Goal: Information Seeking & Learning: Find specific page/section

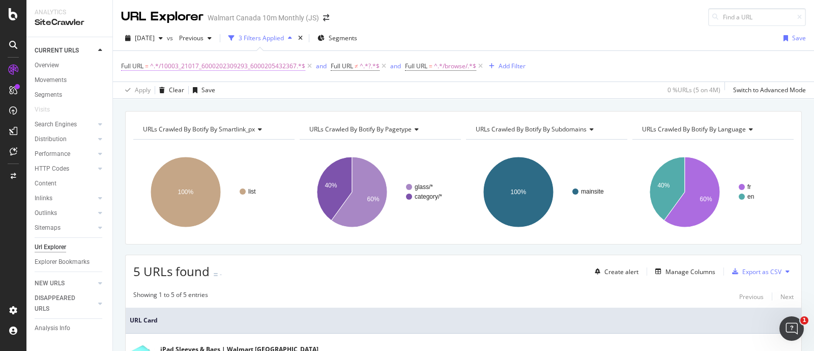
click at [241, 67] on span "^.*/10003_21017_6000202309293_6000205432367.*$" at bounding box center [227, 66] width 155 height 14
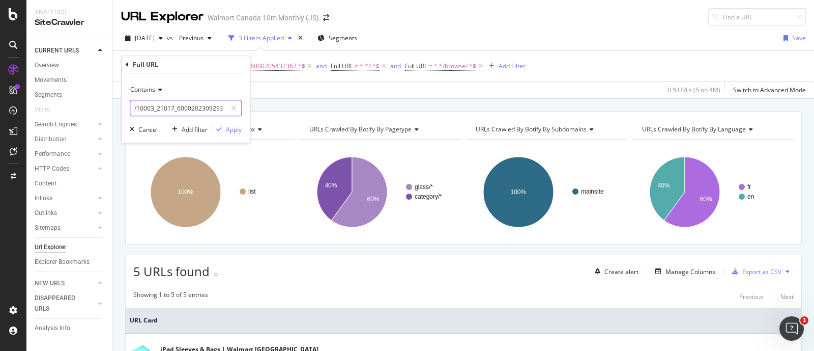
click at [201, 110] on input "/10003_21017_6000202309293_6000205432367" at bounding box center [178, 108] width 96 height 16
click at [234, 107] on icon at bounding box center [234, 107] width 6 height 7
click at [213, 107] on input "text" at bounding box center [185, 108] width 111 height 16
paste input "/10003_21017_6000202309293_6000199042259"
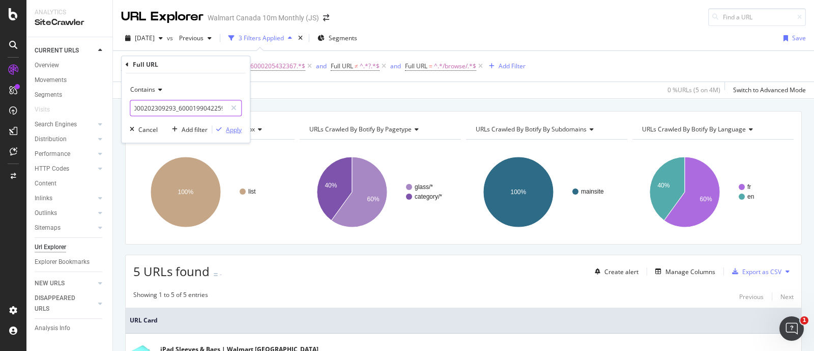
type input "/10003_21017_6000202309293_6000199042259"
click at [229, 130] on div "Apply" at bounding box center [234, 129] width 16 height 9
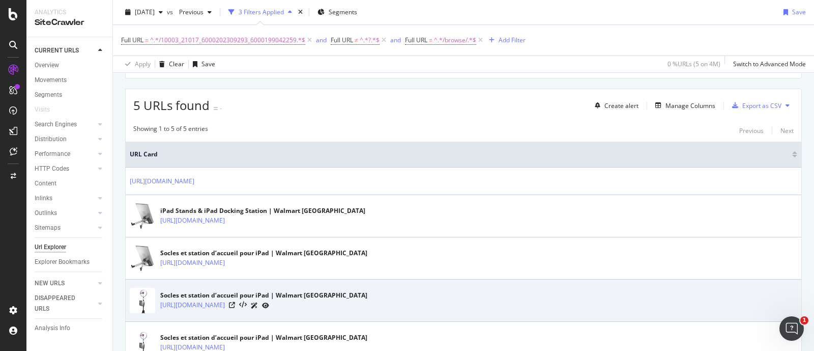
scroll to position [236, 0]
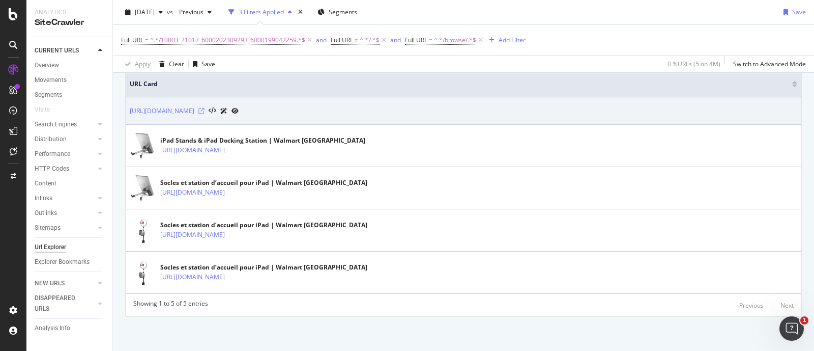
click at [205, 111] on icon at bounding box center [202, 111] width 6 height 6
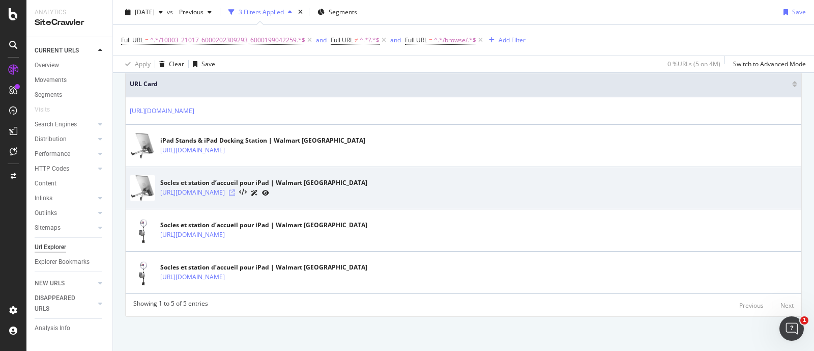
click at [235, 189] on icon at bounding box center [232, 192] width 6 height 6
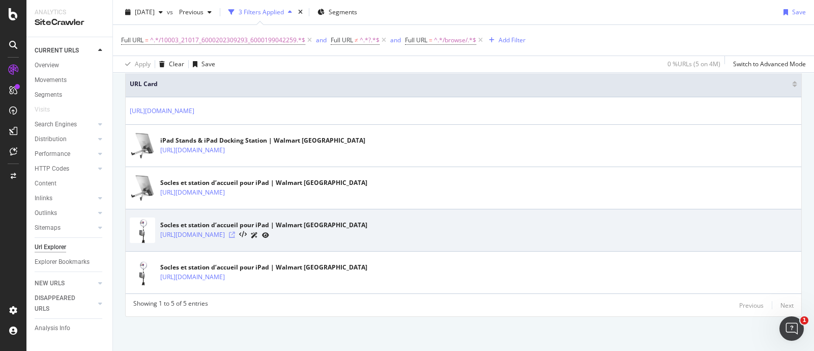
click at [235, 235] on icon at bounding box center [232, 235] width 6 height 6
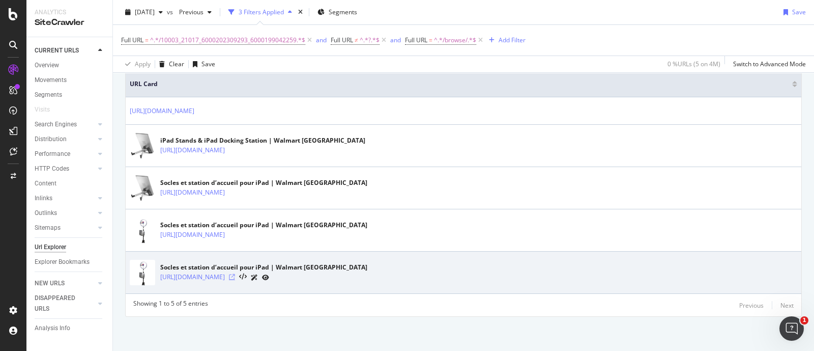
click at [235, 277] on icon at bounding box center [232, 277] width 6 height 6
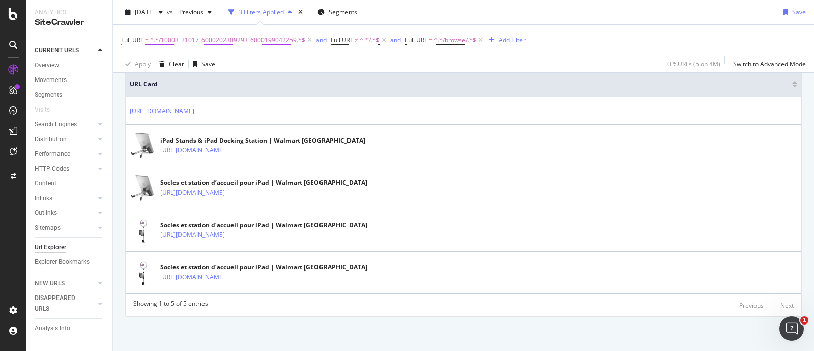
click at [261, 41] on span "^.*/10003_21017_6000202309293_6000199042259.*$" at bounding box center [227, 40] width 155 height 14
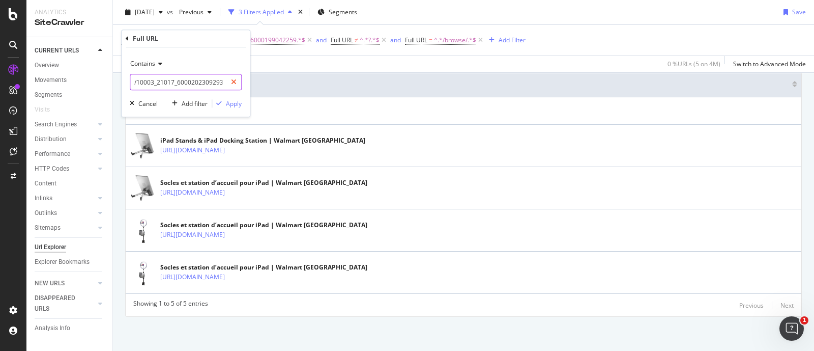
click at [233, 83] on icon at bounding box center [234, 81] width 6 height 7
click at [209, 87] on input "text" at bounding box center [185, 82] width 111 height 16
paste input "/10003_21017_6000202309293_6000202309307"
type input "/10003_21017_6000202309293_6000202309307"
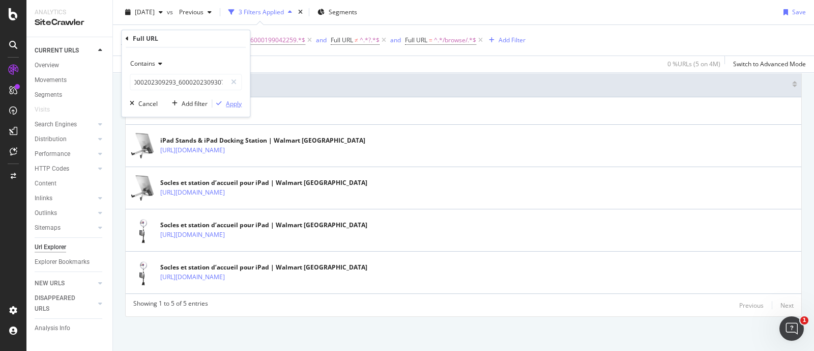
scroll to position [0, 0]
click at [231, 102] on div "Apply" at bounding box center [234, 103] width 16 height 9
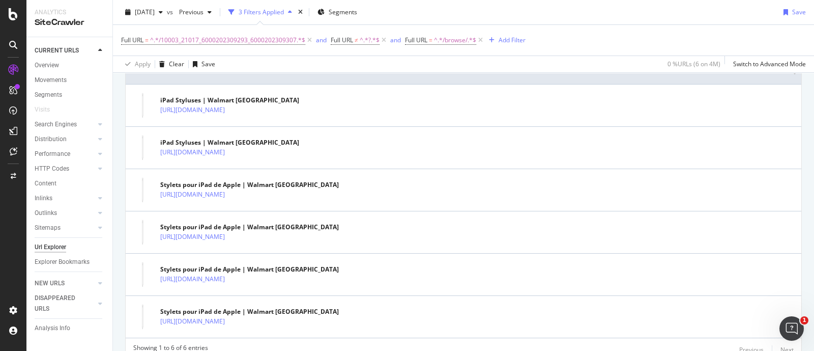
scroll to position [230, 0]
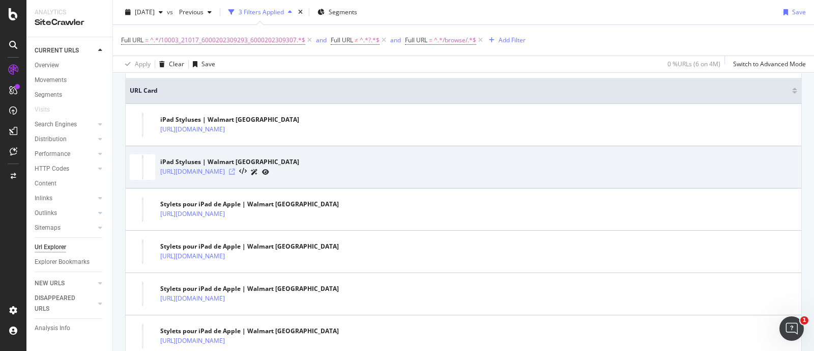
click at [235, 172] on icon at bounding box center [232, 171] width 6 height 6
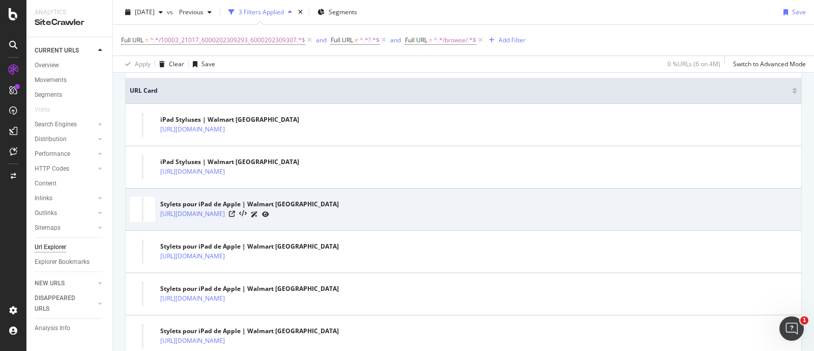
scroll to position [293, 0]
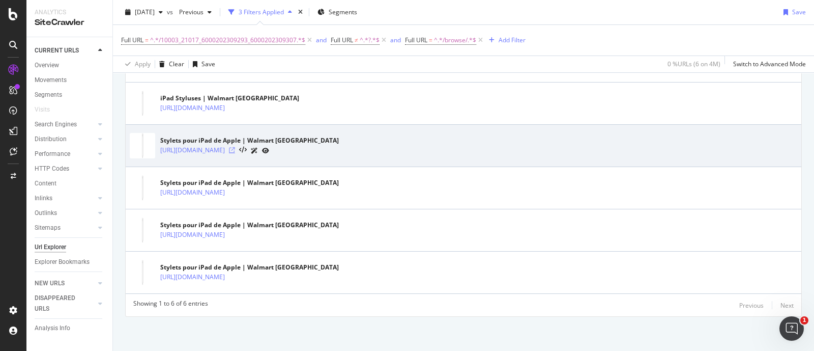
click at [235, 149] on icon at bounding box center [232, 150] width 6 height 6
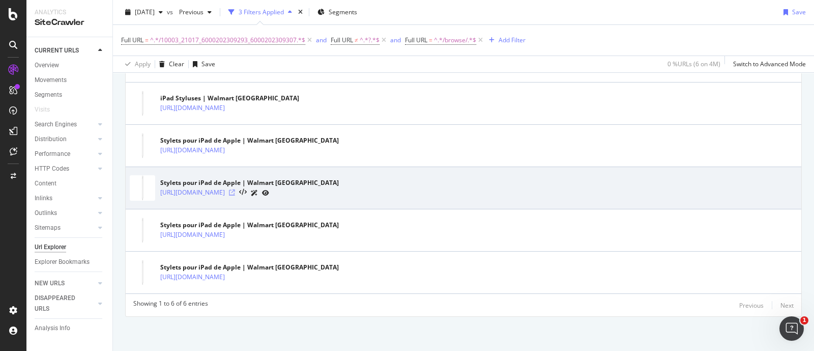
click at [235, 190] on icon at bounding box center [232, 192] width 6 height 6
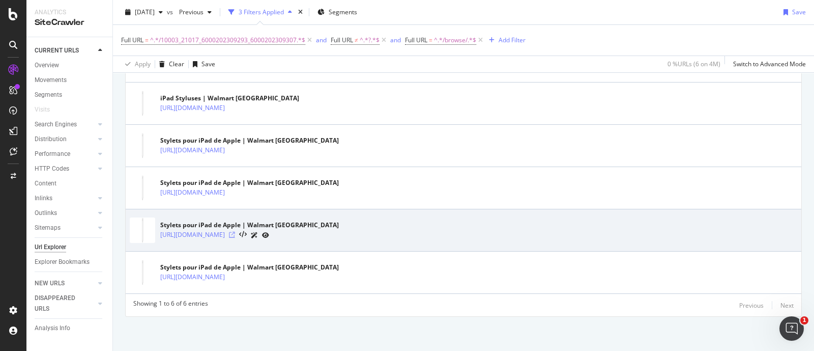
click at [235, 233] on icon at bounding box center [232, 235] width 6 height 6
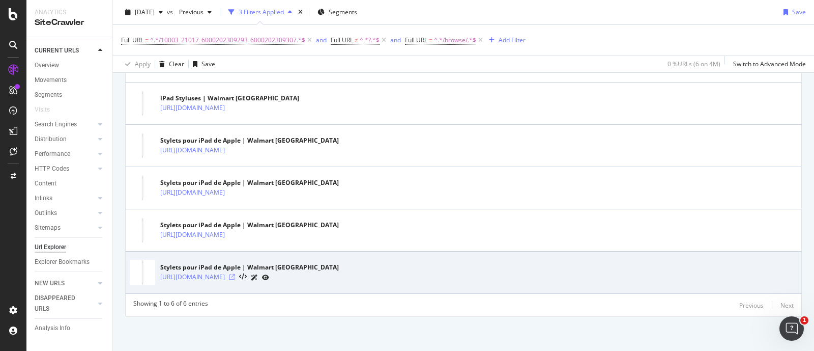
click at [235, 276] on icon at bounding box center [232, 277] width 6 height 6
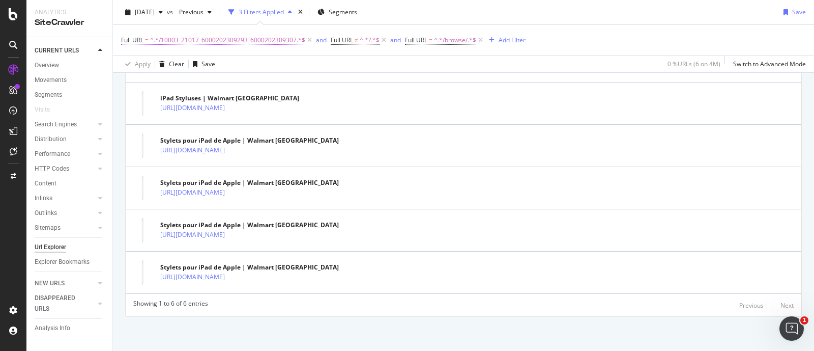
click at [249, 43] on span "^.*/10003_21017_6000202309293_6000202309307.*$" at bounding box center [227, 40] width 155 height 14
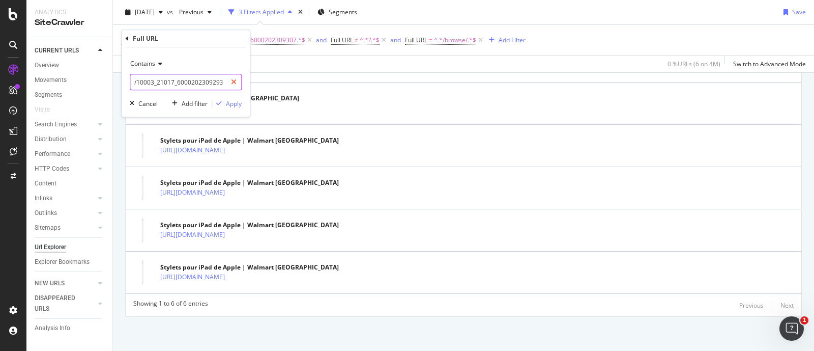
click at [236, 80] on icon at bounding box center [234, 81] width 6 height 7
click at [195, 82] on input "text" at bounding box center [185, 82] width 111 height 16
paste input "/10003_21017_6000202309335_33219"
type input "/10003_21017_6000202309335_33219"
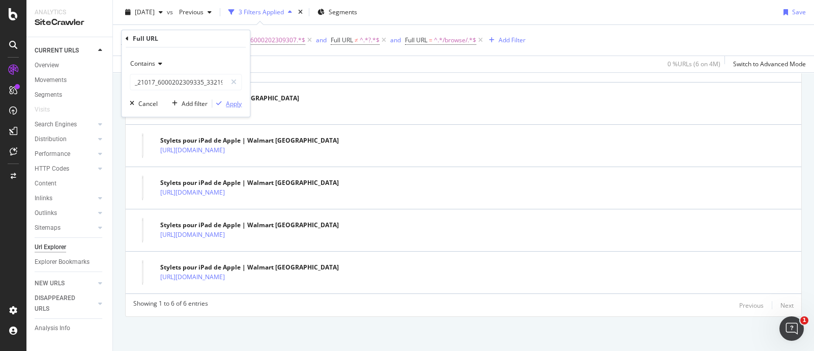
scroll to position [0, 0]
click at [235, 104] on div "Apply" at bounding box center [234, 103] width 16 height 9
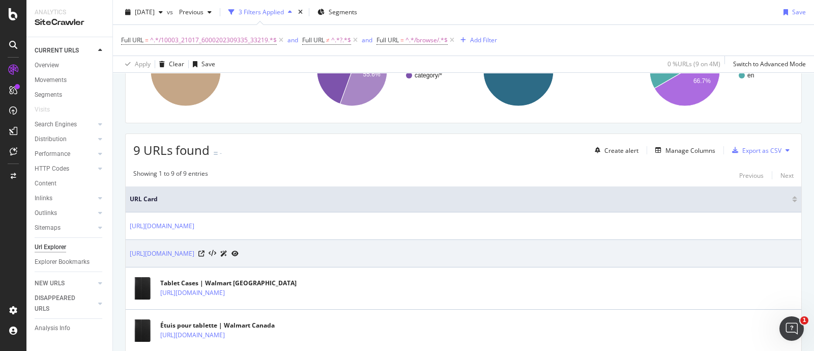
scroll to position [185, 0]
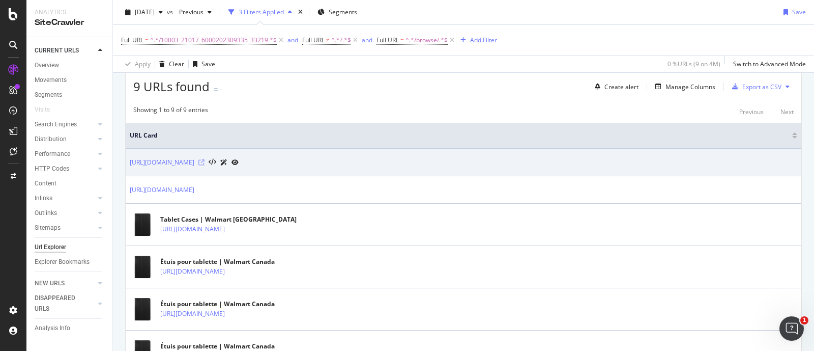
click at [205, 159] on icon at bounding box center [202, 162] width 6 height 6
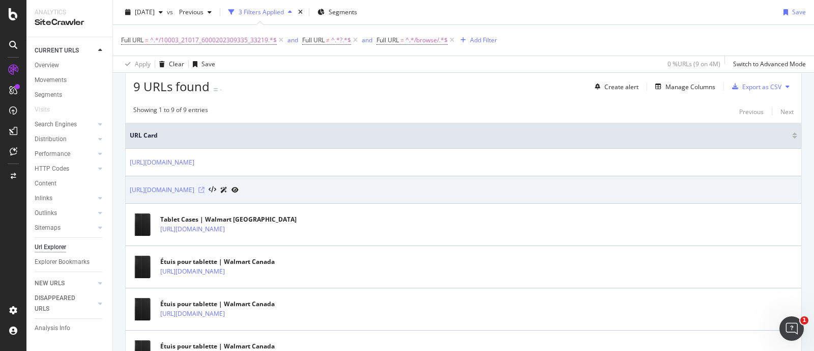
click at [205, 187] on icon at bounding box center [202, 190] width 6 height 6
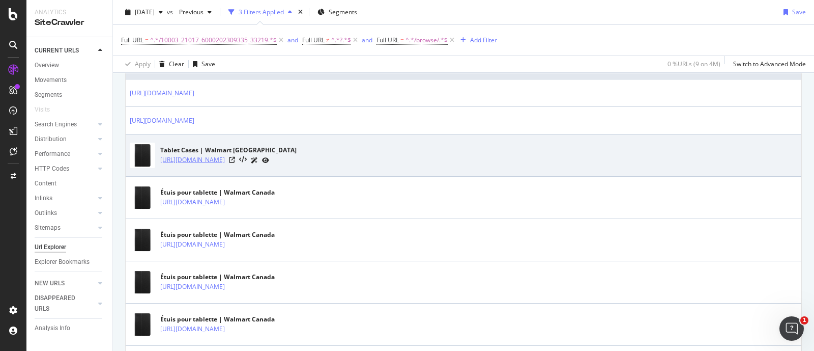
scroll to position [312, 0]
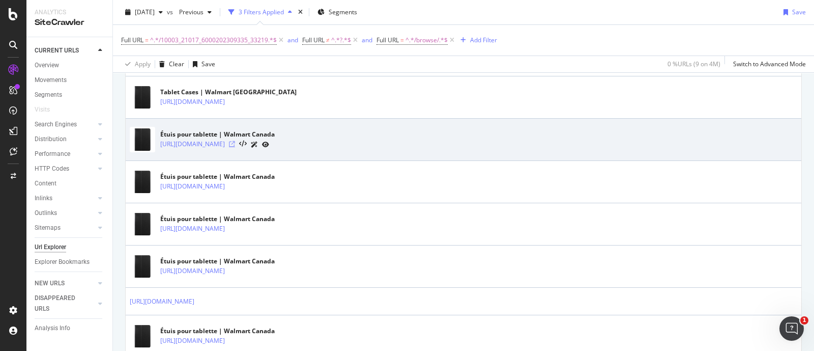
click at [235, 144] on icon at bounding box center [232, 144] width 6 height 6
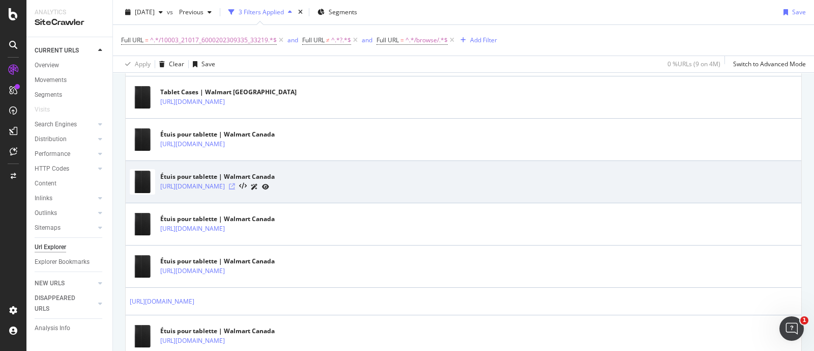
click at [235, 184] on icon at bounding box center [232, 186] width 6 height 6
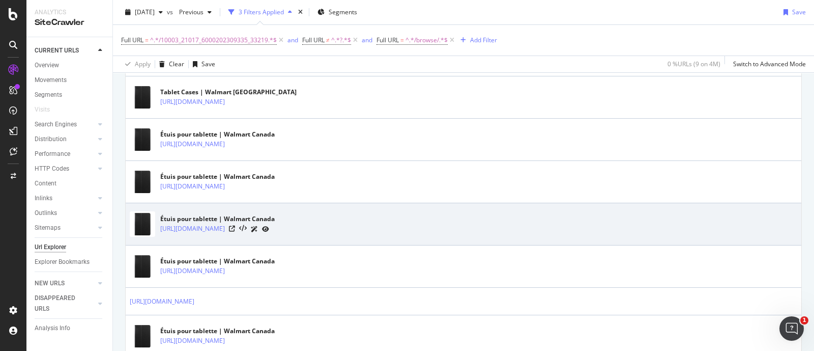
scroll to position [376, 0]
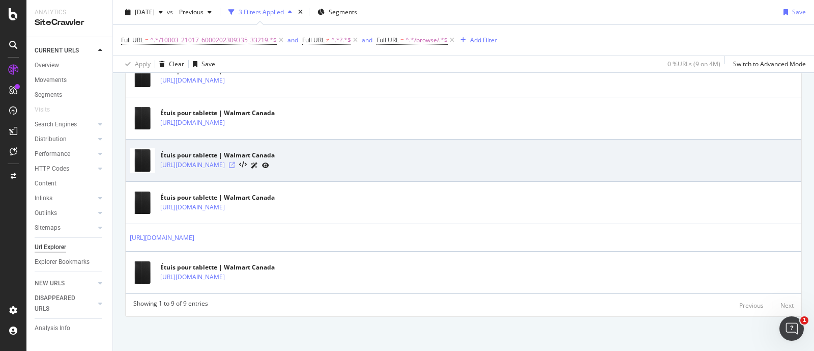
click at [235, 163] on icon at bounding box center [232, 165] width 6 height 6
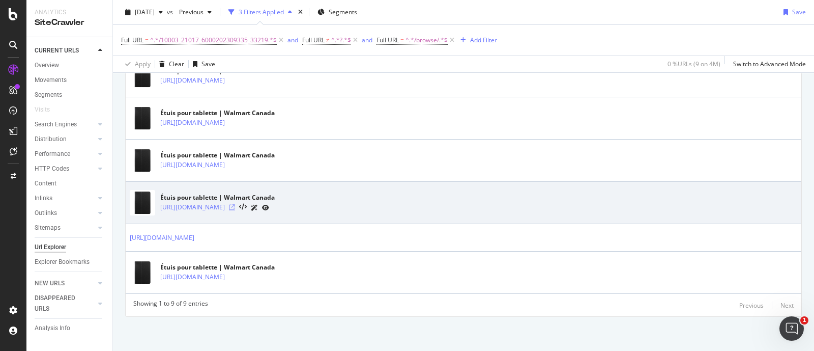
click at [235, 207] on icon at bounding box center [232, 207] width 6 height 6
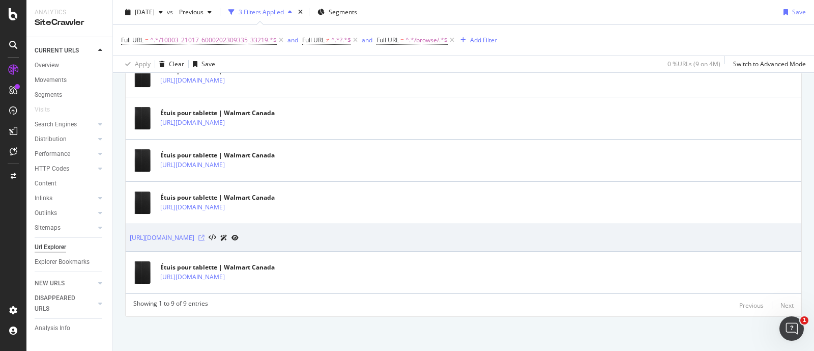
click at [205, 236] on icon at bounding box center [202, 238] width 6 height 6
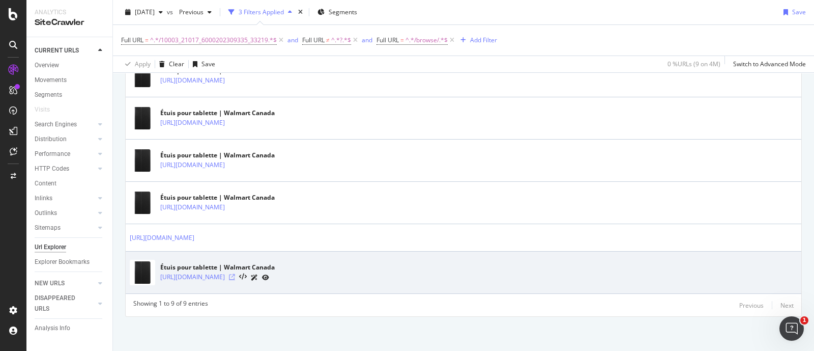
click at [235, 274] on icon at bounding box center [232, 277] width 6 height 6
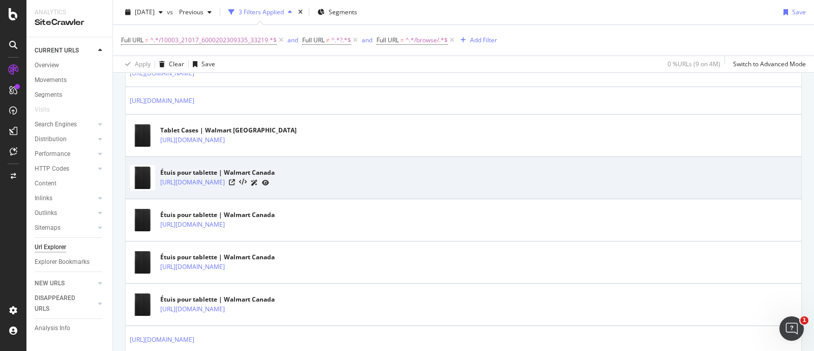
scroll to position [248, 0]
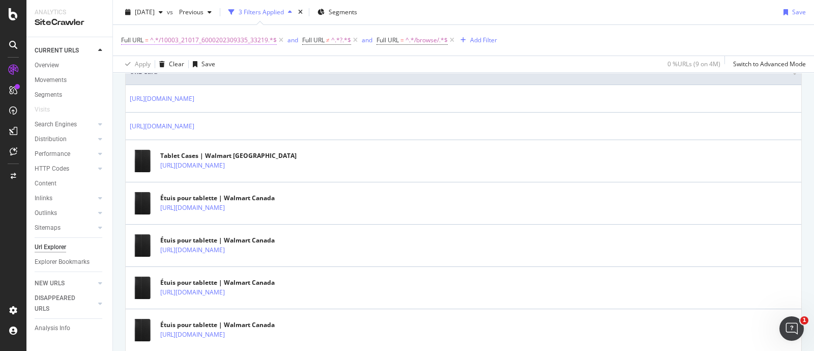
click at [224, 42] on span "^.*/10003_21017_6000202309335_33219.*$" at bounding box center [213, 40] width 127 height 14
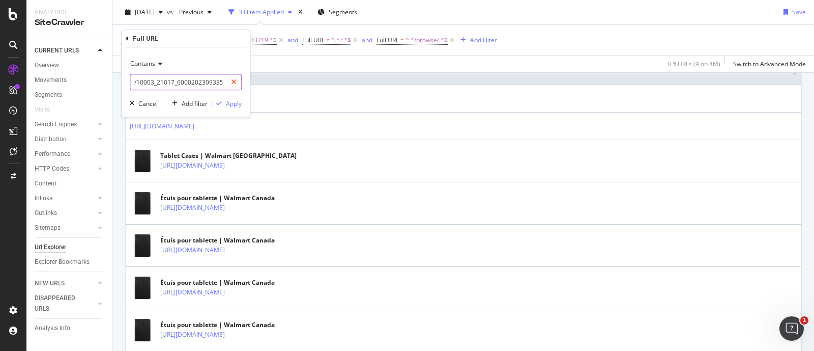
click at [234, 82] on icon at bounding box center [234, 81] width 6 height 7
click at [211, 82] on input "text" at bounding box center [185, 82] width 111 height 16
paste input "/10003_21017_6000202309335_6000188524393"
type input "/10003_21017_6000202309335_6000188524393"
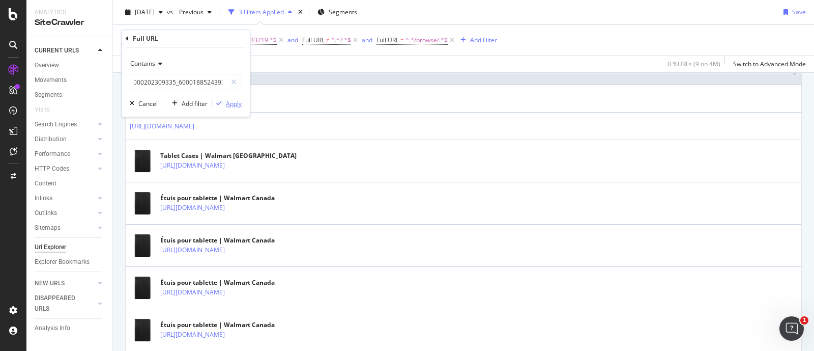
scroll to position [0, 0]
click at [233, 100] on div "Apply" at bounding box center [234, 103] width 16 height 9
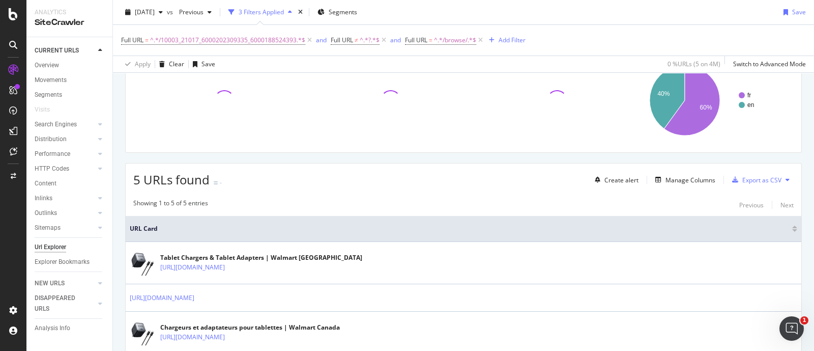
scroll to position [236, 0]
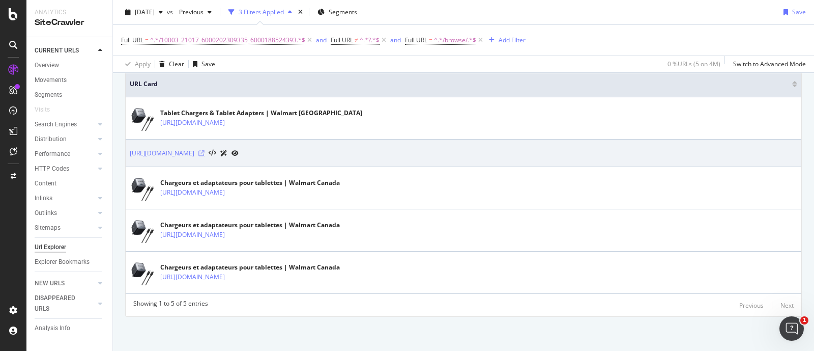
click at [205, 150] on icon at bounding box center [202, 153] width 6 height 6
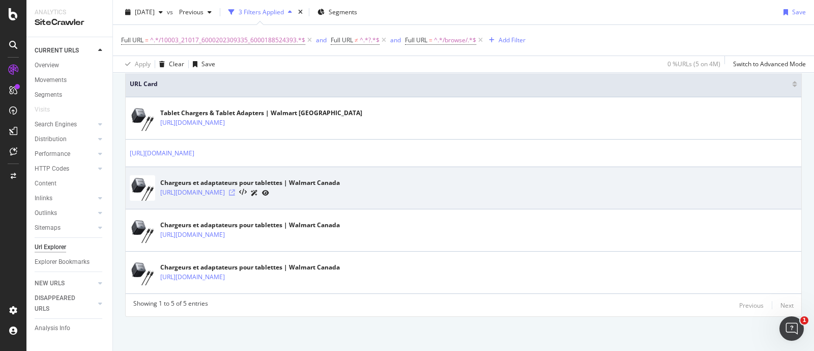
click at [235, 191] on icon at bounding box center [232, 192] width 6 height 6
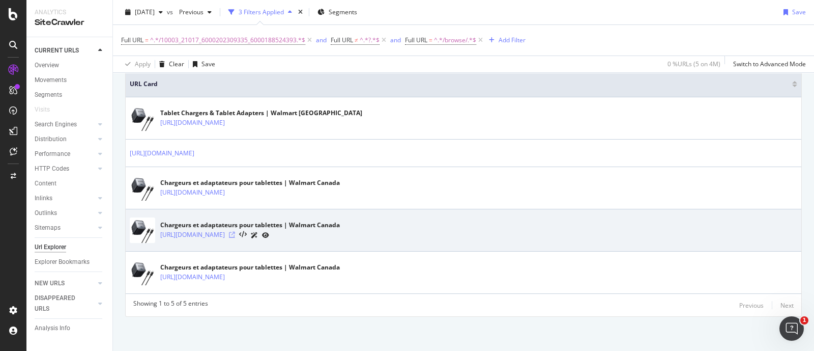
click at [235, 233] on icon at bounding box center [232, 235] width 6 height 6
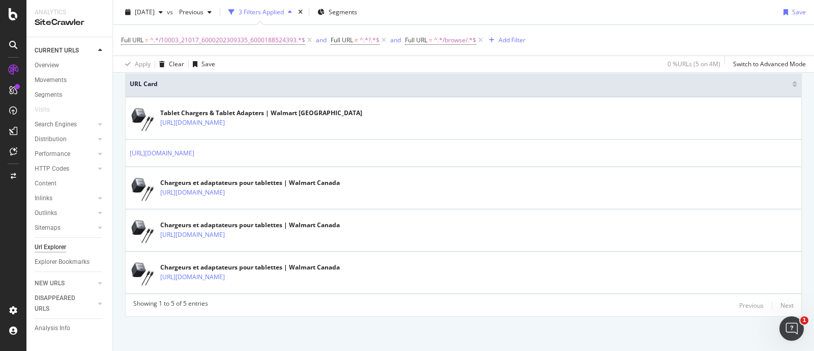
click at [530, 59] on div "Apply Clear Save 0 % URLs ( 5 on 4M ) Switch to Advanced Mode" at bounding box center [463, 63] width 701 height 17
click at [257, 38] on span "^.*/10003_21017_6000202309335_6000188524393.*$" at bounding box center [227, 40] width 155 height 14
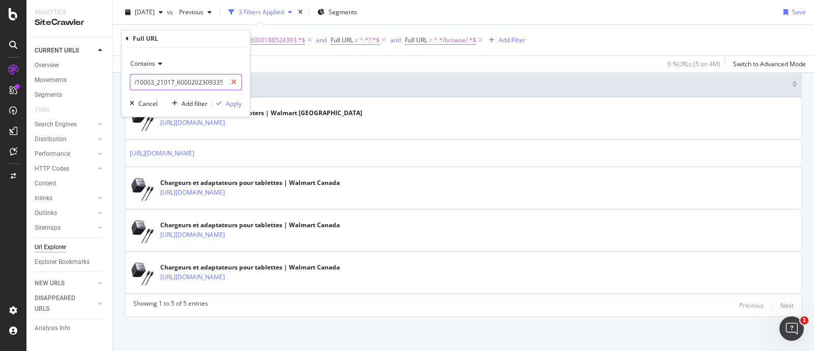
click at [234, 81] on icon at bounding box center [234, 81] width 6 height 7
click at [185, 79] on input "text" at bounding box center [185, 82] width 111 height 16
paste input "/10003_21017_6000202309335_6000205434689"
type input "/10003_21017_6000202309335_6000205434689"
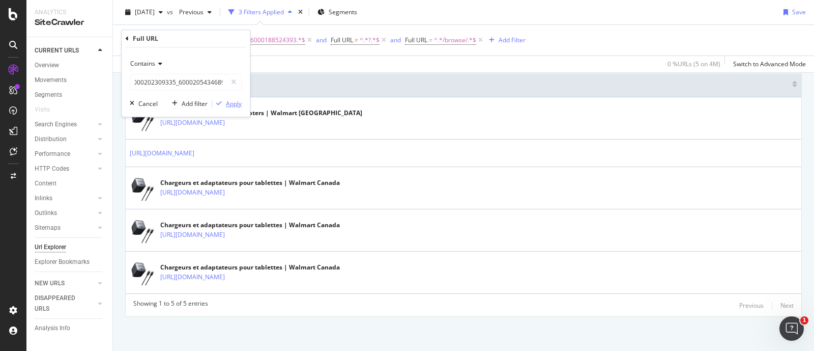
scroll to position [0, 0]
click at [227, 102] on div "Apply" at bounding box center [234, 103] width 16 height 9
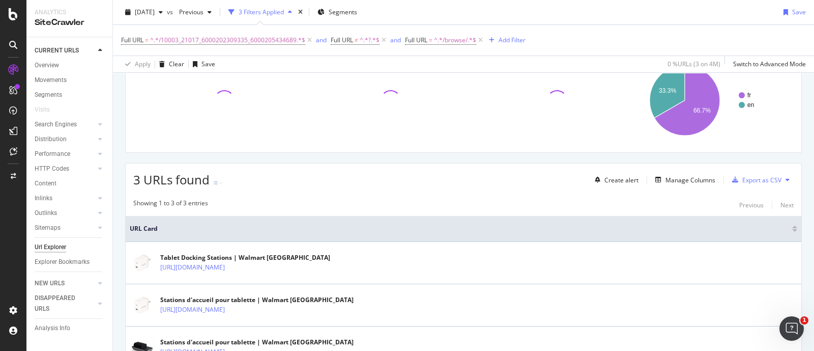
scroll to position [167, 0]
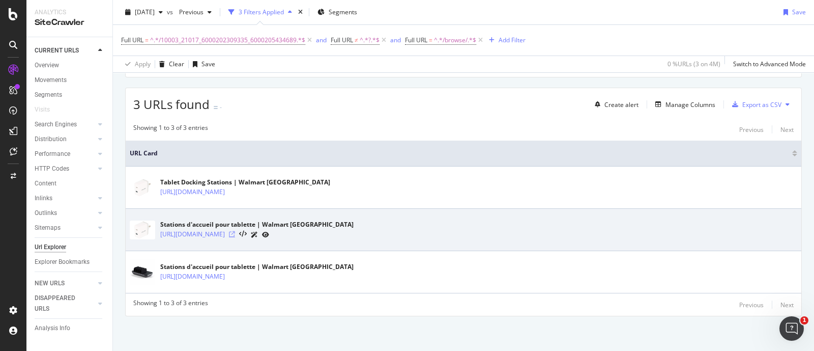
click at [235, 232] on icon at bounding box center [232, 234] width 6 height 6
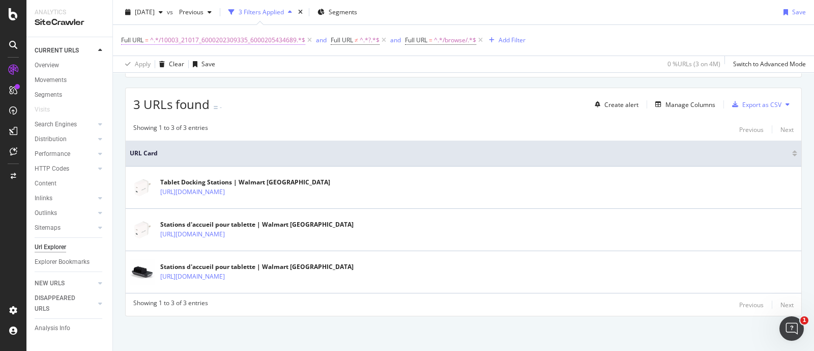
click at [257, 39] on span "^.*/10003_21017_6000202309335_6000205434689.*$" at bounding box center [227, 40] width 155 height 14
click at [236, 81] on icon at bounding box center [234, 81] width 6 height 7
click at [194, 80] on input "text" at bounding box center [185, 82] width 111 height 16
paste input "/10003_21017_6000202309335_6000199042260"
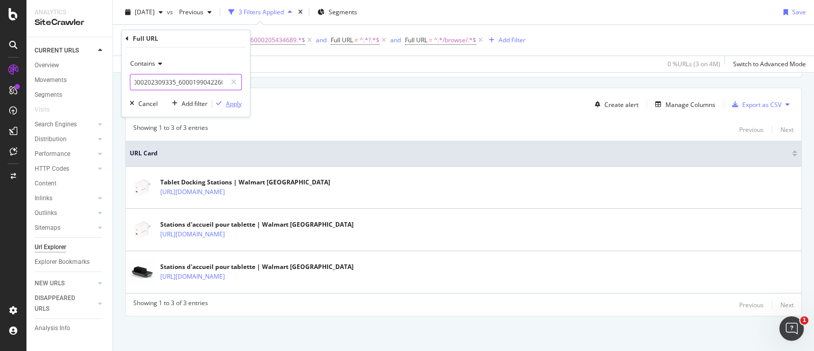
type input "/10003_21017_6000202309335_6000199042260"
drag, startPoint x: 231, startPoint y: 102, endPoint x: 488, endPoint y: 62, distance: 259.7
click at [231, 103] on div "Apply" at bounding box center [234, 103] width 16 height 9
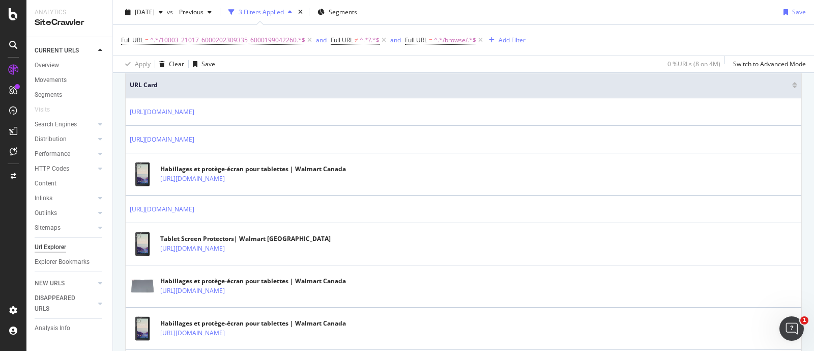
scroll to position [206, 0]
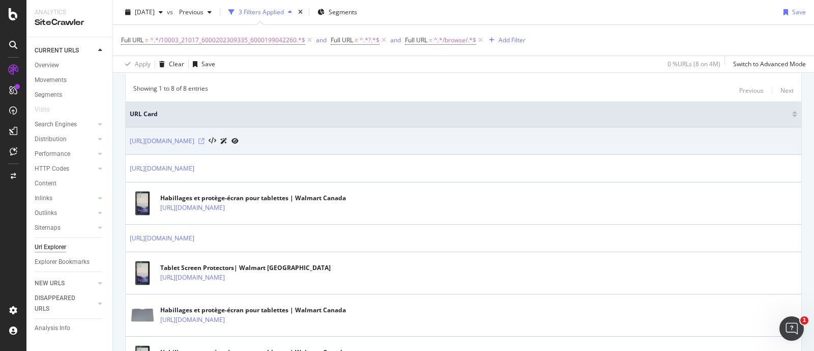
click at [205, 141] on icon at bounding box center [202, 141] width 6 height 6
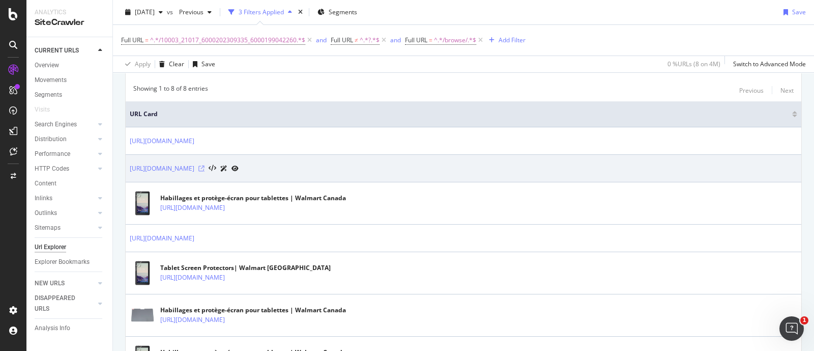
click at [205, 166] on icon at bounding box center [202, 168] width 6 height 6
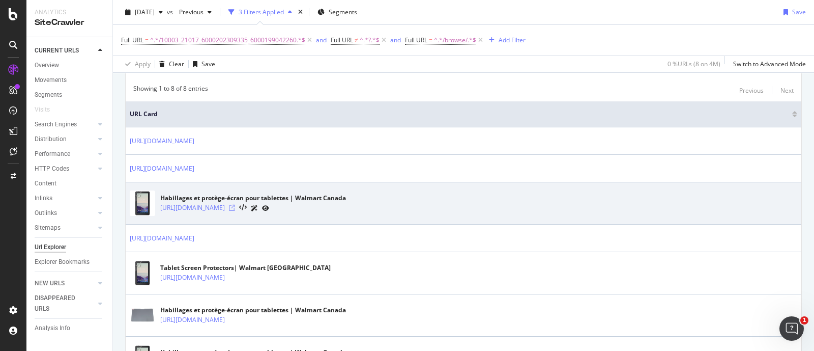
click at [235, 208] on icon at bounding box center [232, 208] width 6 height 6
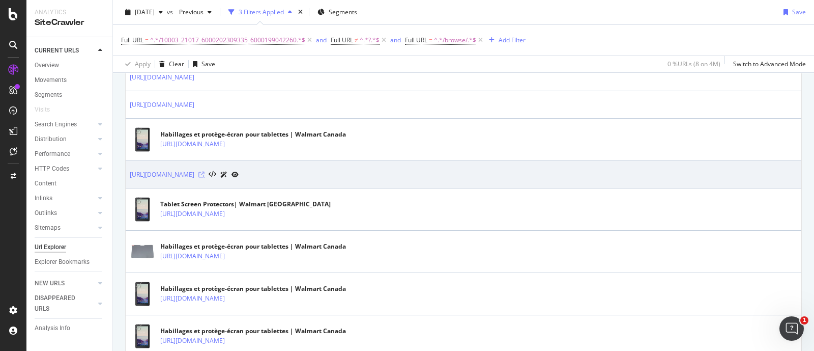
click at [205, 174] on icon at bounding box center [202, 175] width 6 height 6
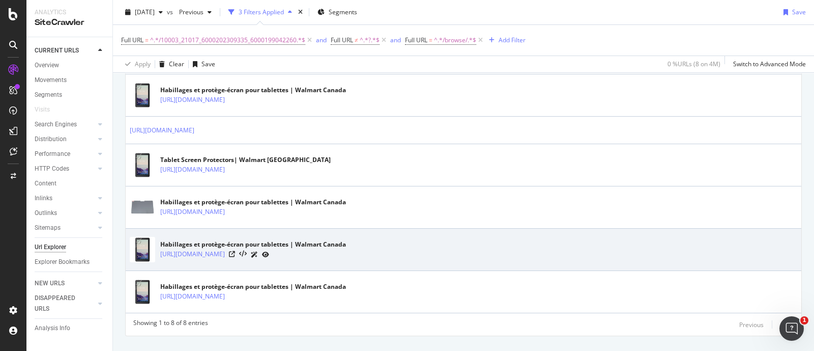
scroll to position [333, 0]
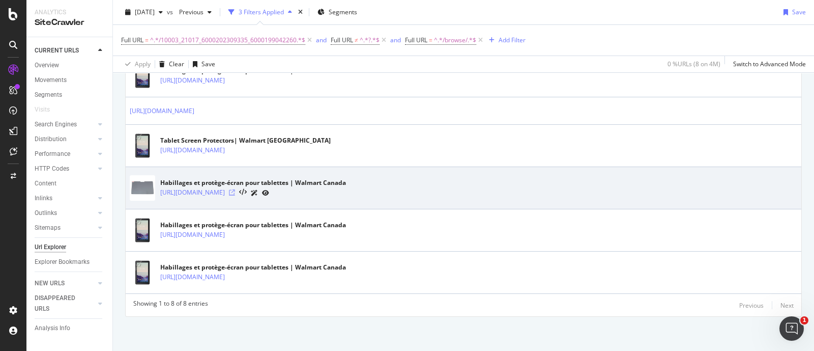
click at [235, 191] on icon at bounding box center [232, 192] width 6 height 6
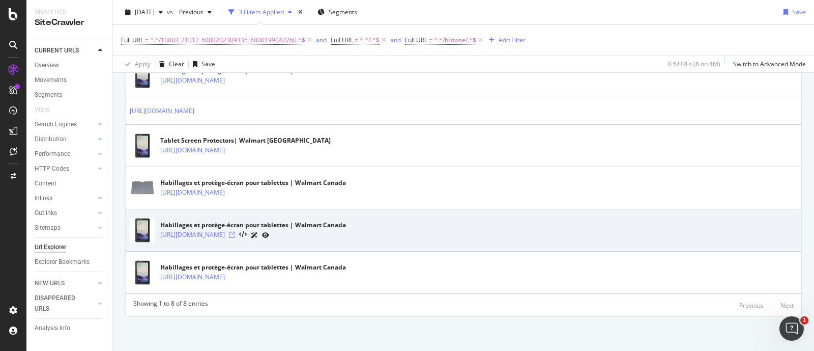
click at [235, 234] on icon at bounding box center [232, 235] width 6 height 6
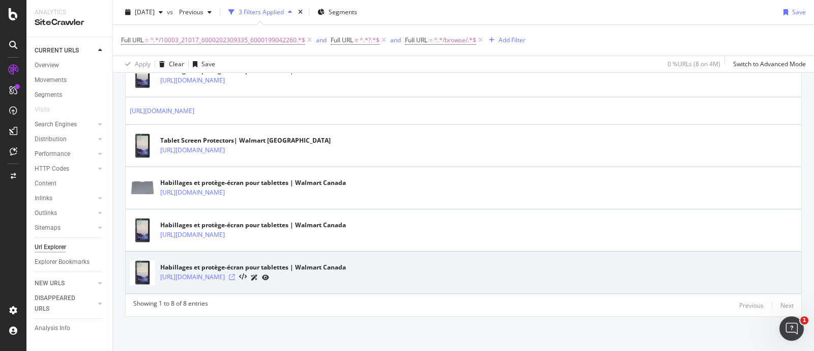
click at [235, 274] on icon at bounding box center [232, 277] width 6 height 6
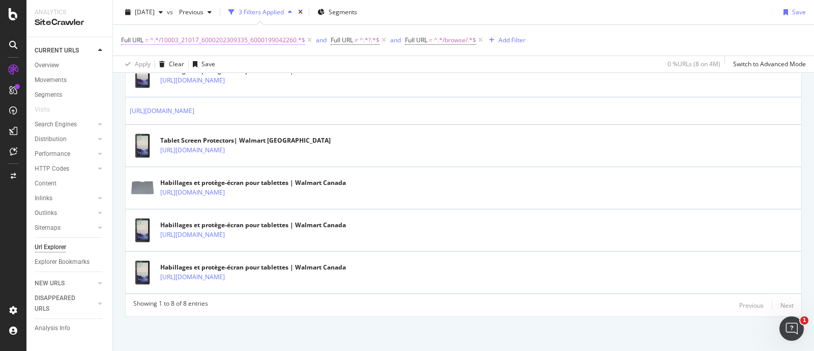
click at [266, 38] on span "^.*/10003_21017_6000202309335_6000199042260.*$" at bounding box center [227, 40] width 155 height 14
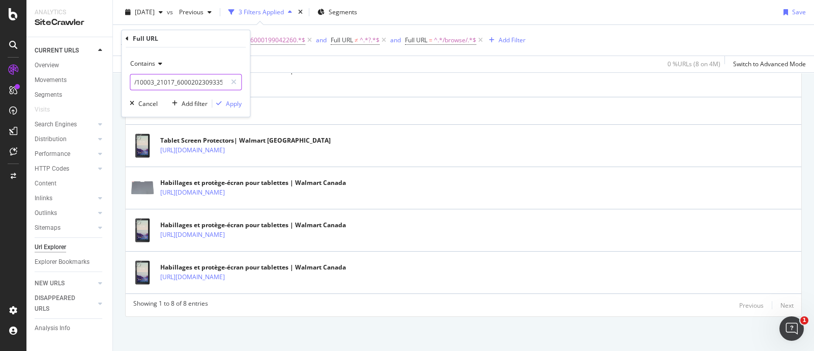
click at [233, 82] on icon at bounding box center [234, 81] width 6 height 7
click at [196, 79] on input "text" at bounding box center [185, 82] width 111 height 16
paste input "/10003_21017_6000202309335_6000205434633"
type input "/10003_21017_6000202309335_6000205434633"
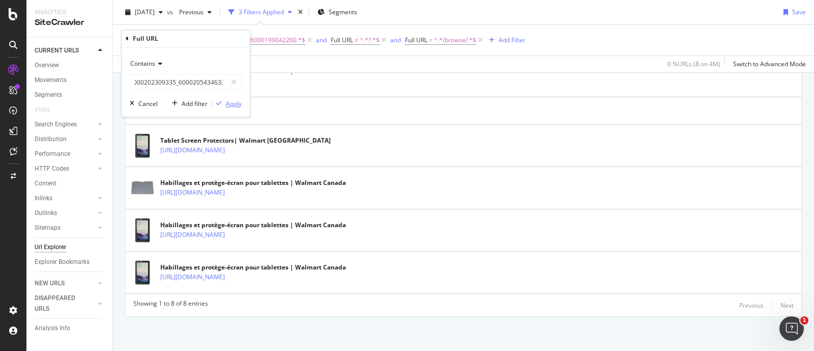
scroll to position [0, 0]
click at [231, 102] on div "Apply" at bounding box center [234, 103] width 16 height 9
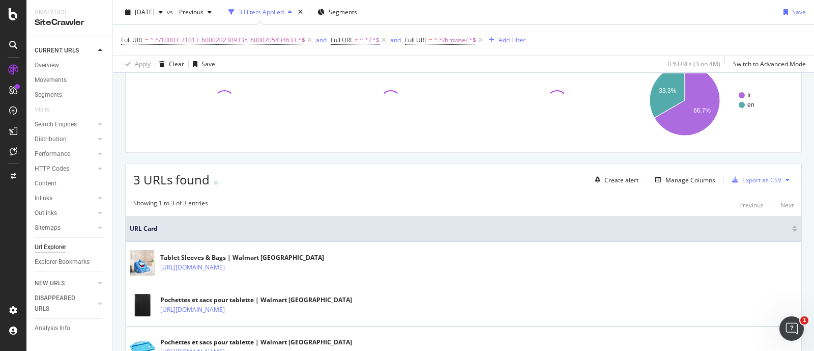
scroll to position [167, 0]
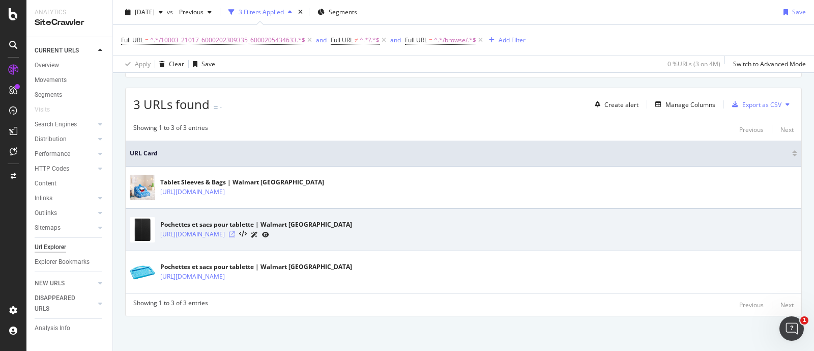
click at [235, 231] on icon at bounding box center [232, 234] width 6 height 6
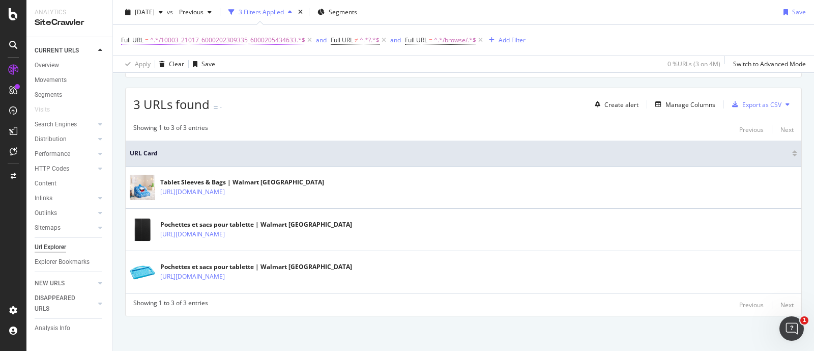
click at [264, 41] on span "^.*/10003_21017_6000202309335_6000205434633.*$" at bounding box center [227, 40] width 155 height 14
click at [238, 81] on div at bounding box center [234, 82] width 15 height 16
click at [210, 83] on input "text" at bounding box center [185, 82] width 111 height 16
paste input "/10003_21017_6000202309335_6000188524376"
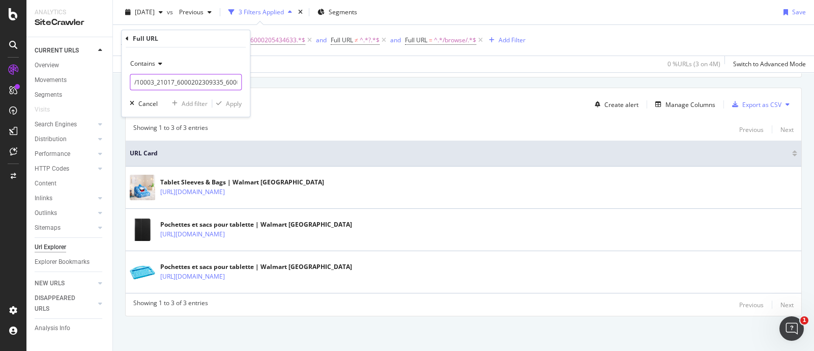
scroll to position [0, 47]
type input "/10003_21017_6000202309335_6000188524376"
click at [230, 105] on div "Apply" at bounding box center [234, 103] width 16 height 9
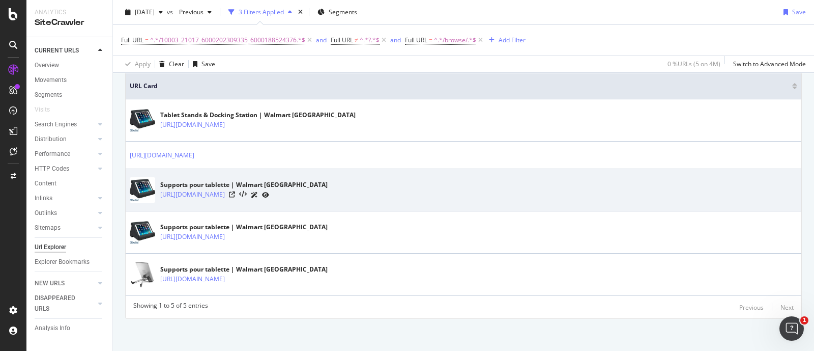
scroll to position [236, 0]
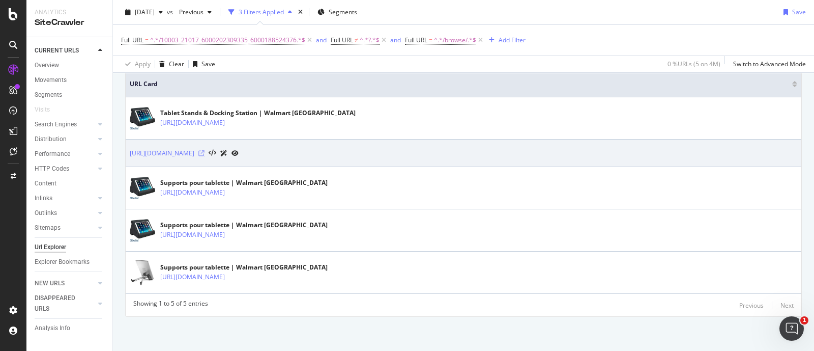
click at [205, 150] on icon at bounding box center [202, 153] width 6 height 6
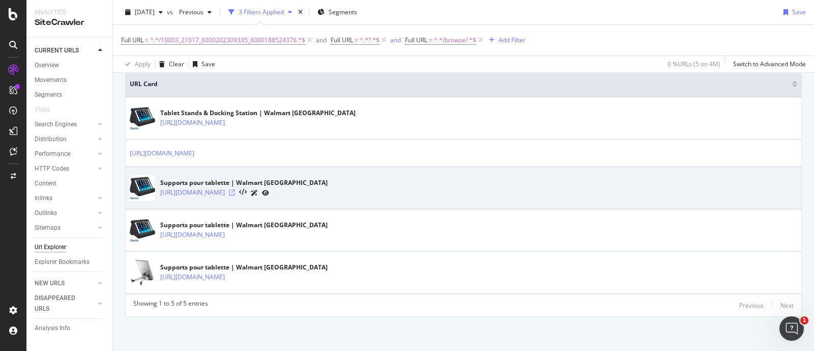
click at [235, 192] on icon at bounding box center [232, 192] width 6 height 6
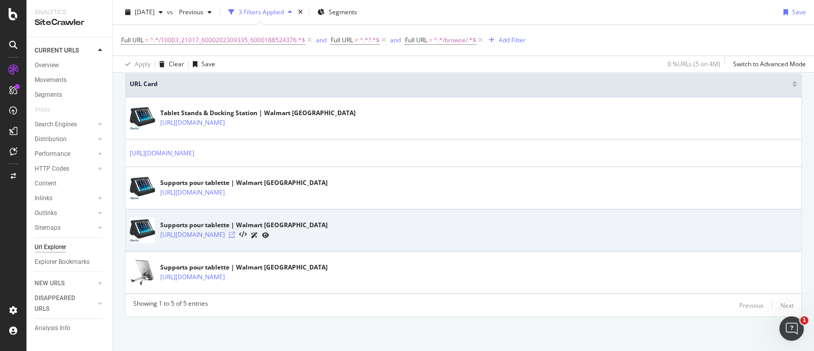
click at [235, 235] on icon at bounding box center [232, 235] width 6 height 6
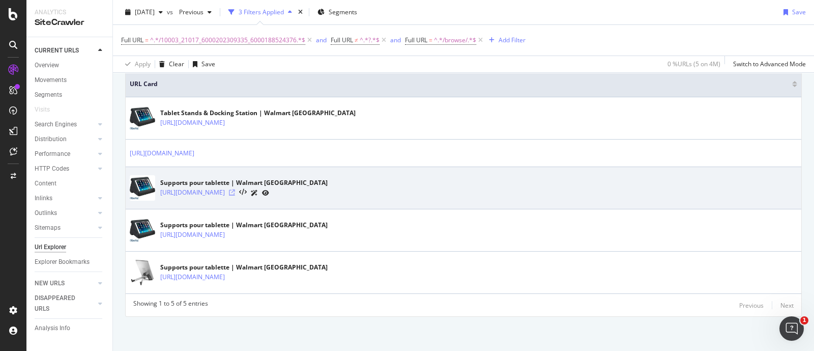
click at [235, 192] on icon at bounding box center [232, 192] width 6 height 6
click at [235, 189] on icon at bounding box center [232, 192] width 6 height 6
click at [235, 192] on icon at bounding box center [232, 192] width 6 height 6
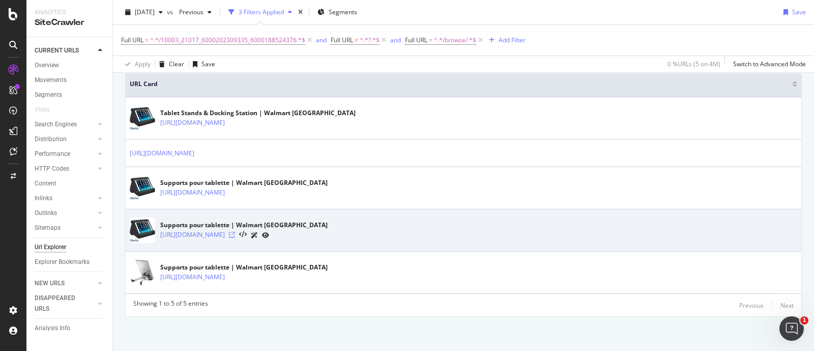
click at [235, 233] on icon at bounding box center [232, 235] width 6 height 6
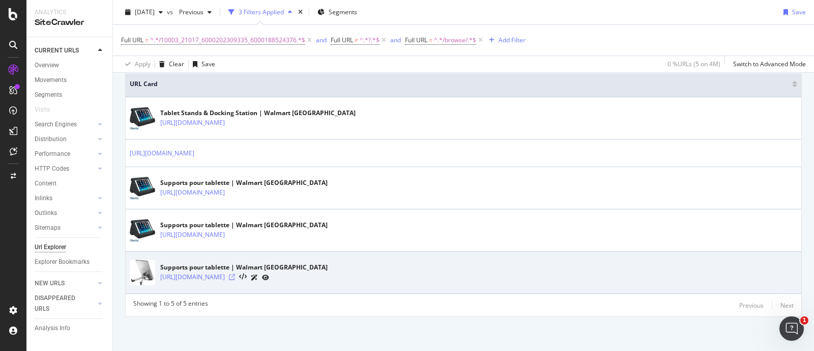
click at [235, 275] on icon at bounding box center [232, 277] width 6 height 6
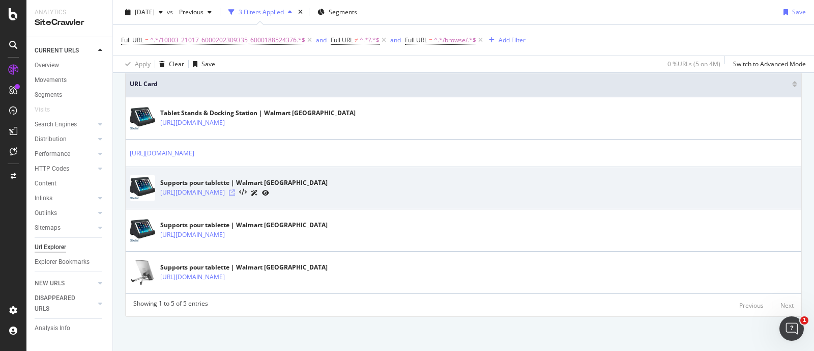
click at [235, 191] on icon at bounding box center [232, 192] width 6 height 6
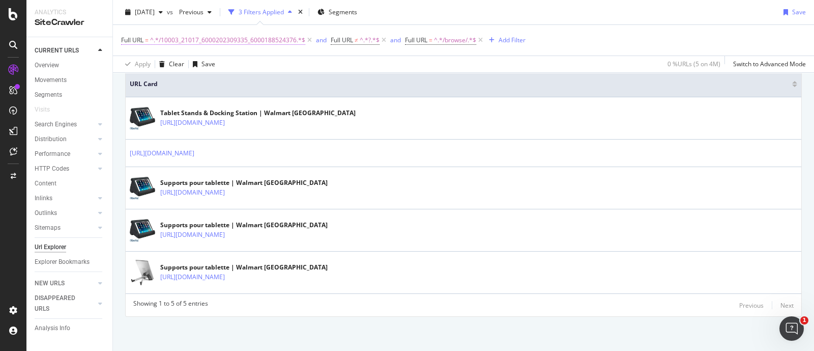
click at [267, 42] on span "^.*/10003_21017_6000202309335_6000188524376.*$" at bounding box center [227, 40] width 155 height 14
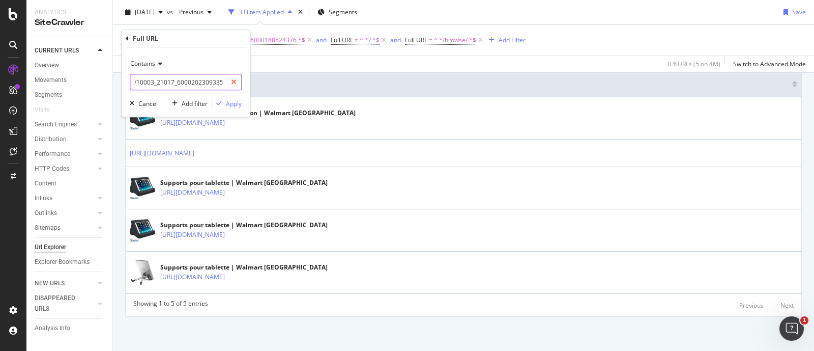
click at [234, 82] on icon at bounding box center [234, 81] width 6 height 7
click at [202, 81] on input "text" at bounding box center [185, 82] width 111 height 16
paste input "/10003_21017_6000202309335_6000188524377"
type input "/10003_21017_6000202309335_6000188524377"
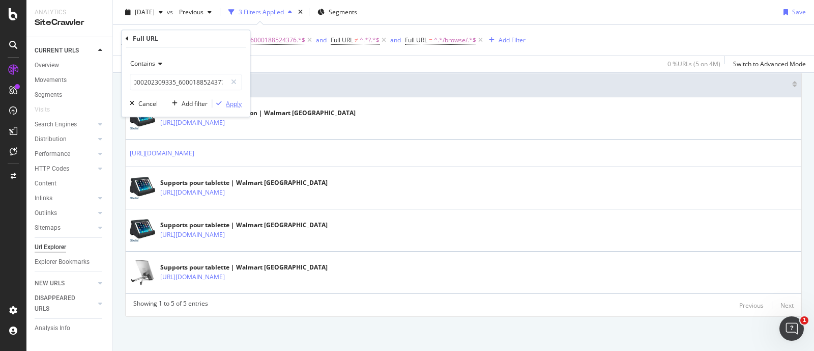
scroll to position [0, 0]
click at [231, 105] on div "Apply" at bounding box center [234, 103] width 16 height 9
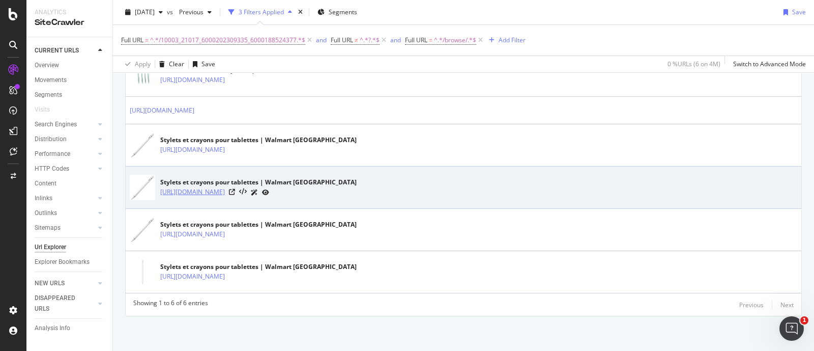
scroll to position [215, 0]
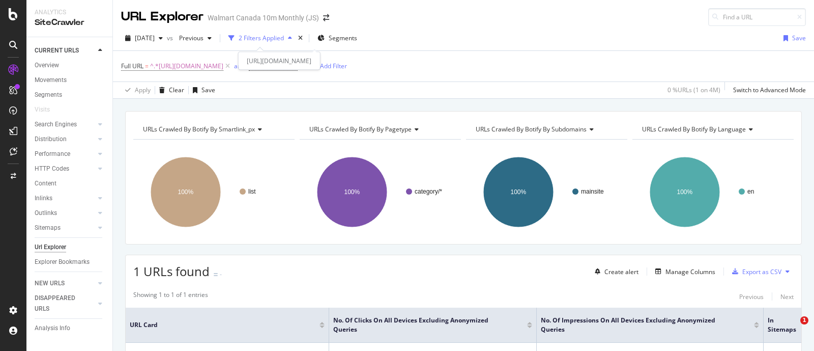
click at [223, 59] on span "^.*[URL][DOMAIN_NAME]" at bounding box center [186, 66] width 73 height 14
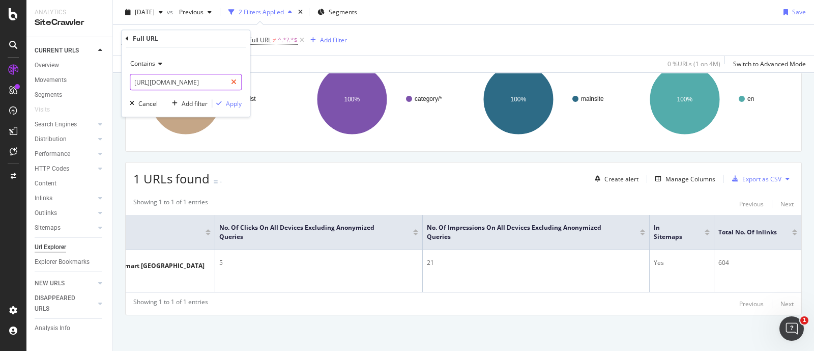
click at [234, 79] on icon at bounding box center [234, 81] width 6 height 7
click at [211, 81] on input "text" at bounding box center [185, 82] width 111 height 16
paste input "[URL][DOMAIN_NAME]"
type input "[URL][DOMAIN_NAME]"
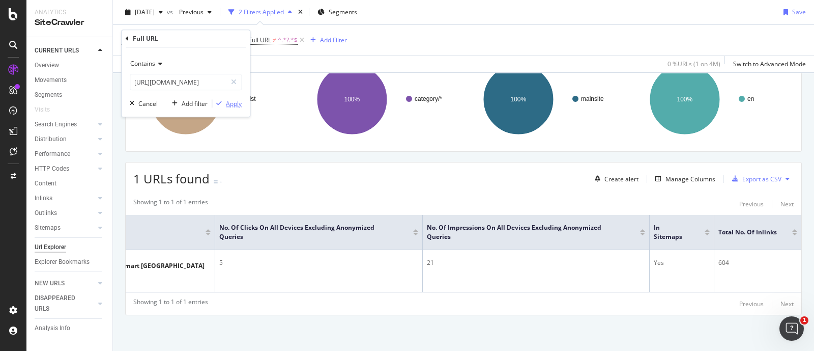
scroll to position [0, 0]
click at [236, 102] on div "Apply" at bounding box center [234, 103] width 16 height 9
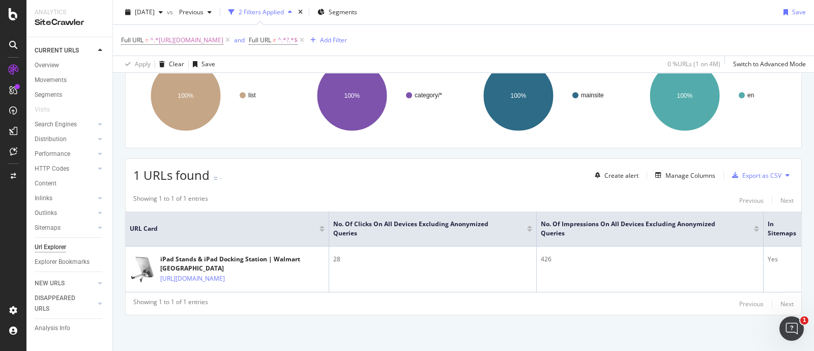
scroll to position [0, 124]
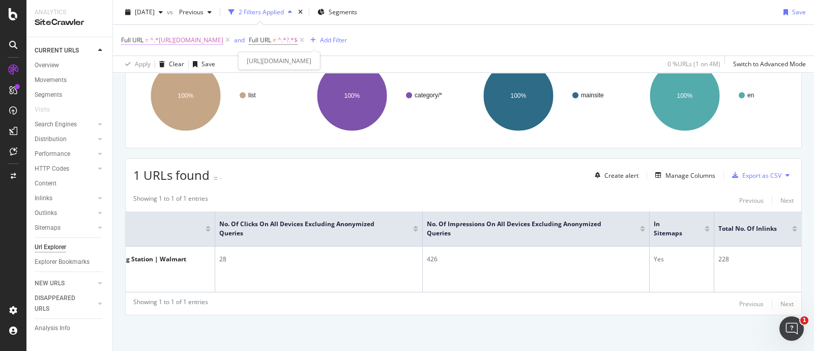
click at [223, 35] on span "^.*https://www.walmart.ca/en/browse/electronics/ipad-tablets/apple-ipad-accesso…" at bounding box center [186, 40] width 73 height 14
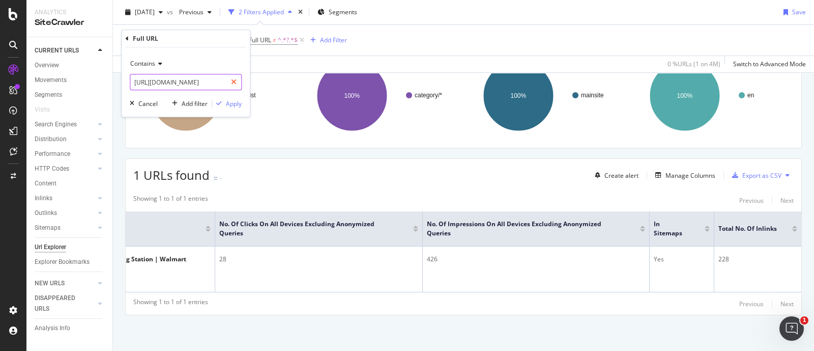
click at [236, 82] on icon at bounding box center [234, 81] width 6 height 7
click at [195, 82] on input "text" at bounding box center [185, 82] width 111 height 16
paste input "[URL][DOMAIN_NAME]"
type input "[URL][DOMAIN_NAME]"
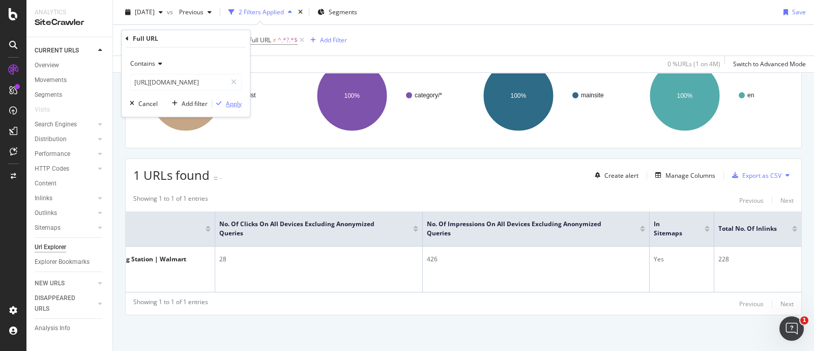
scroll to position [0, 0]
click at [230, 105] on div "Apply" at bounding box center [234, 103] width 16 height 9
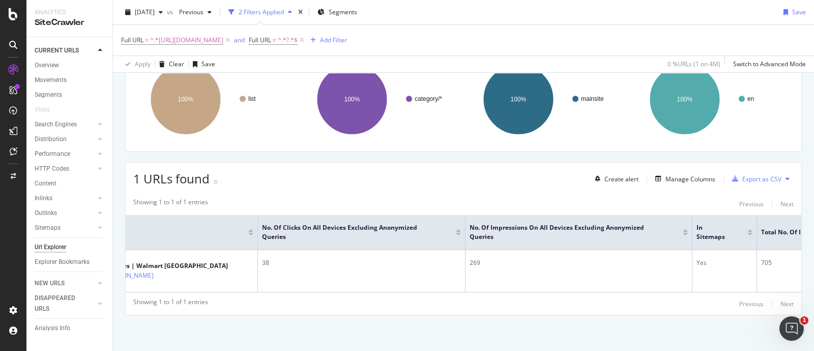
scroll to position [0, 124]
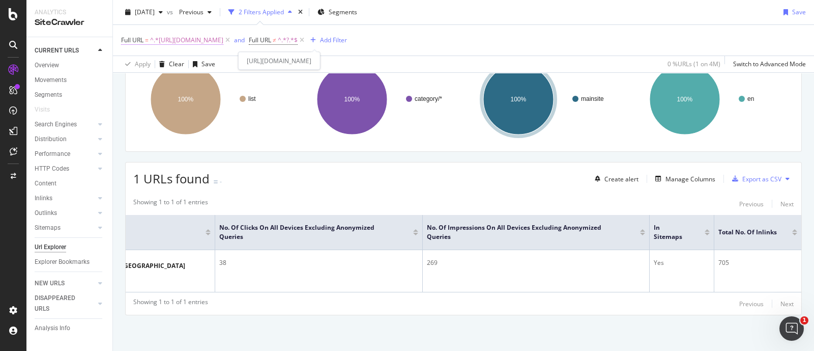
click at [223, 39] on span "^.*https://www.walmart.ca/en/browse/electronics/ipad-tablets/apple-ipad-accesso…" at bounding box center [186, 40] width 73 height 14
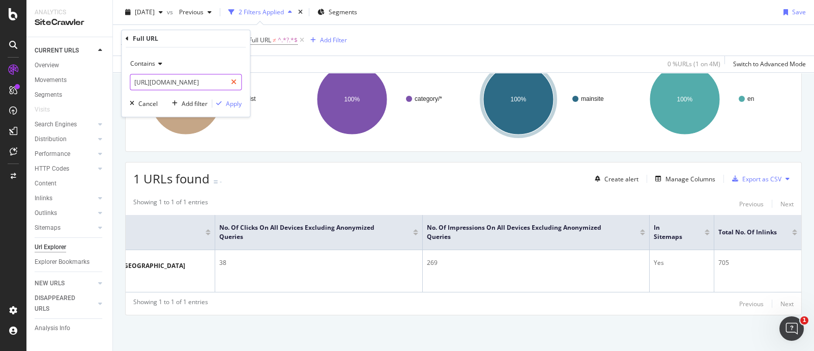
click at [233, 82] on icon at bounding box center [234, 81] width 6 height 7
click at [199, 83] on input "text" at bounding box center [185, 82] width 111 height 16
paste input "[URL][DOMAIN_NAME]"
type input "[URL][DOMAIN_NAME]"
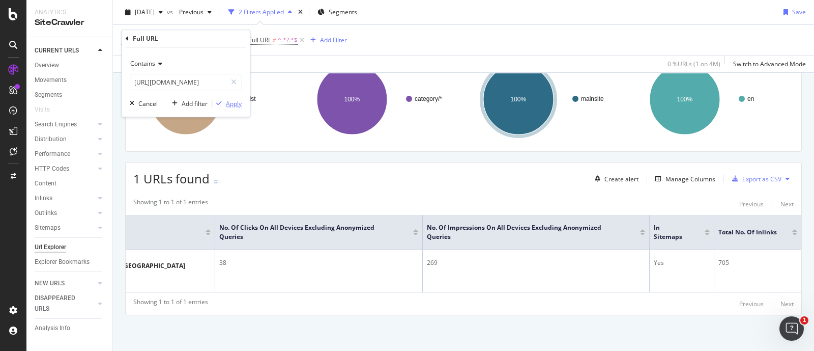
click at [234, 103] on div "Apply" at bounding box center [234, 103] width 16 height 9
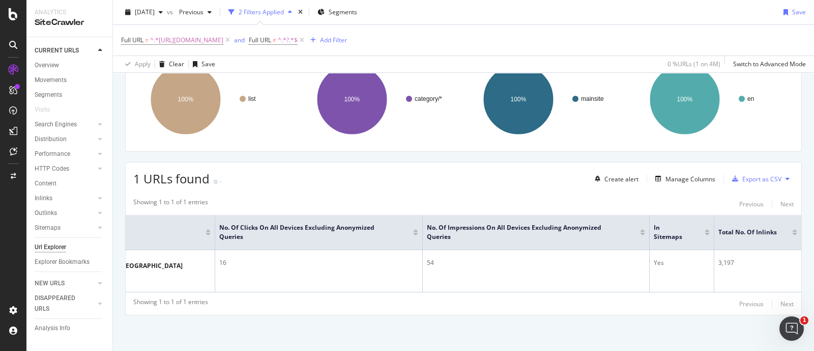
scroll to position [0, 124]
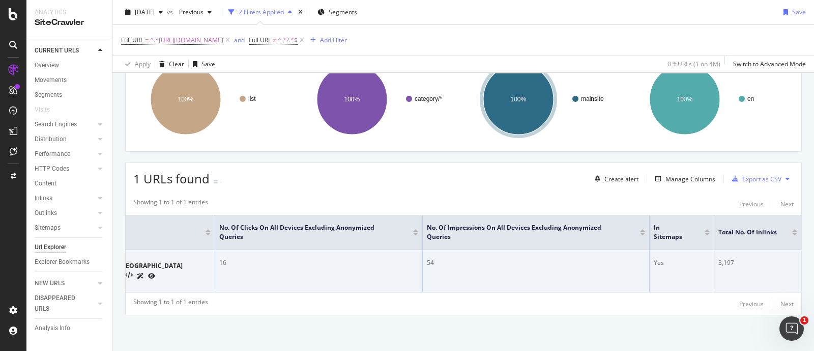
click at [719, 258] on div "3,197" at bounding box center [758, 262] width 79 height 9
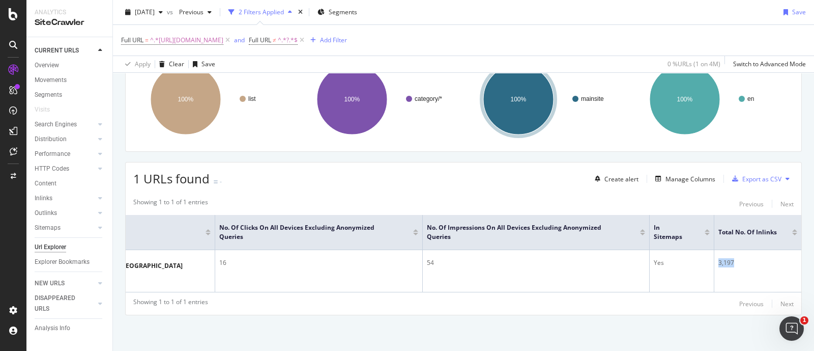
copy div "3,197"
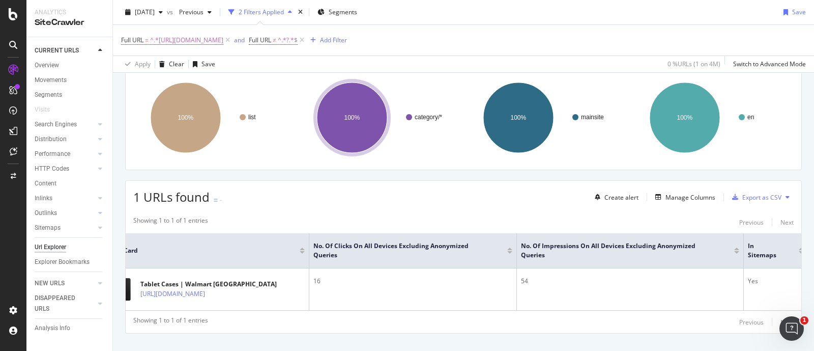
scroll to position [0, 0]
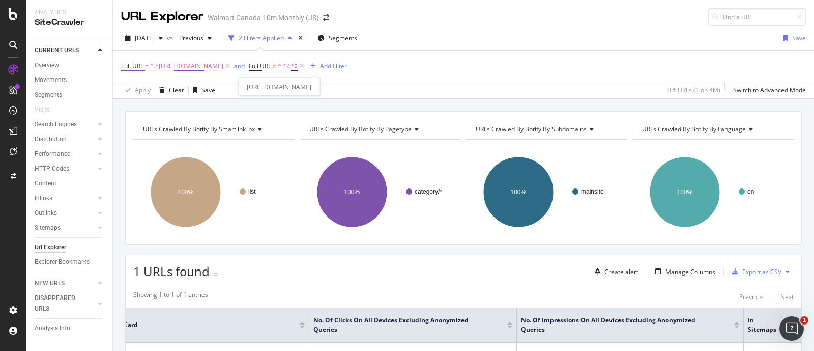
click at [223, 62] on span "^.*https://www.walmart.ca/en/browse/electronics/ipad-tablets/android-samsung-ta…" at bounding box center [186, 66] width 73 height 14
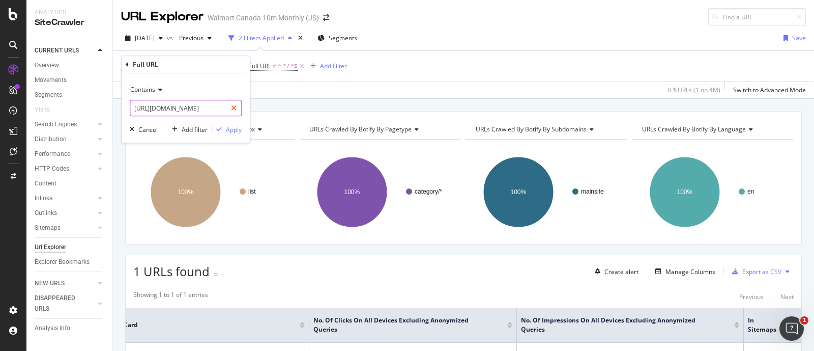
click at [234, 106] on icon at bounding box center [234, 107] width 6 height 7
click at [202, 108] on input "text" at bounding box center [185, 108] width 111 height 16
paste input "[URL][DOMAIN_NAME]"
type input "[URL][DOMAIN_NAME]"
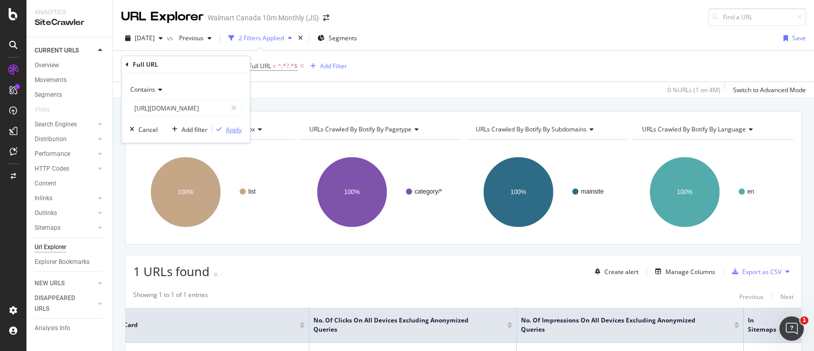
scroll to position [0, 0]
click at [231, 128] on div "Apply" at bounding box center [234, 129] width 16 height 9
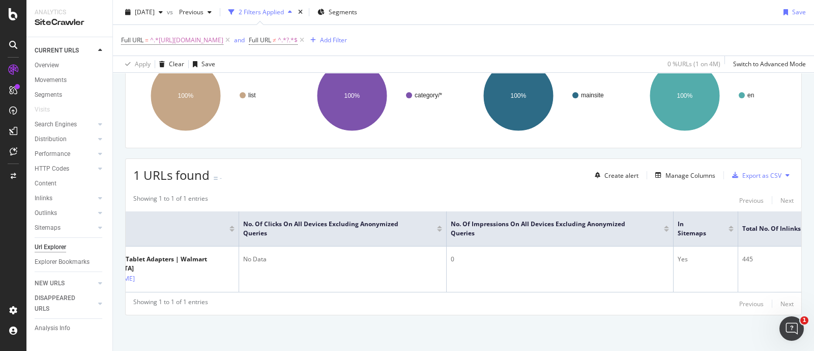
scroll to position [0, 124]
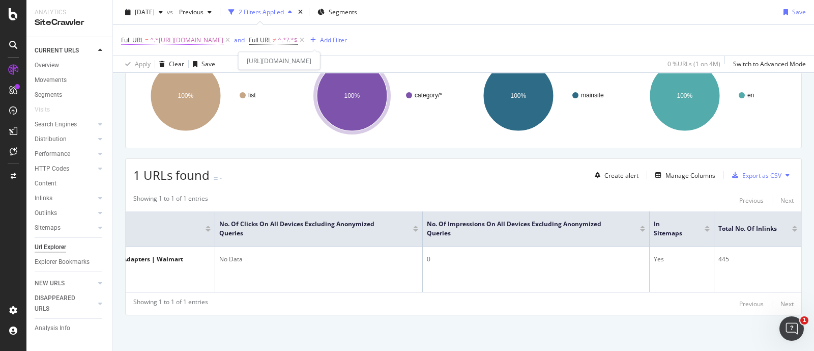
click at [223, 43] on span "^.*https://www.walmart.ca/en/browse/electronics/ipad-tablets/android-samsung-ta…" at bounding box center [186, 40] width 73 height 14
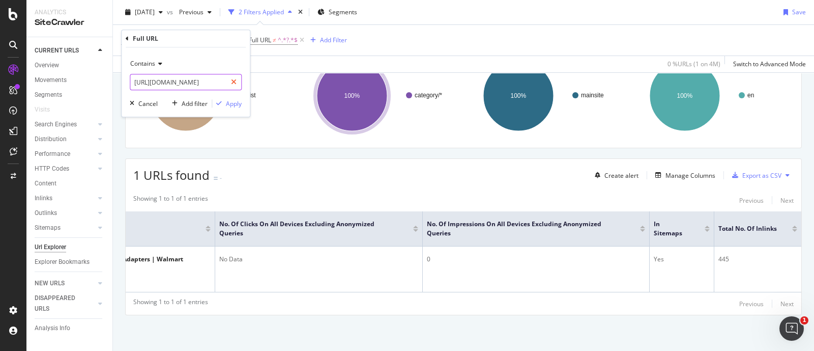
click at [234, 79] on icon at bounding box center [234, 81] width 6 height 7
click at [191, 87] on input "text" at bounding box center [185, 82] width 111 height 16
paste input "[URL][DOMAIN_NAME]"
type input "[URL][DOMAIN_NAME]"
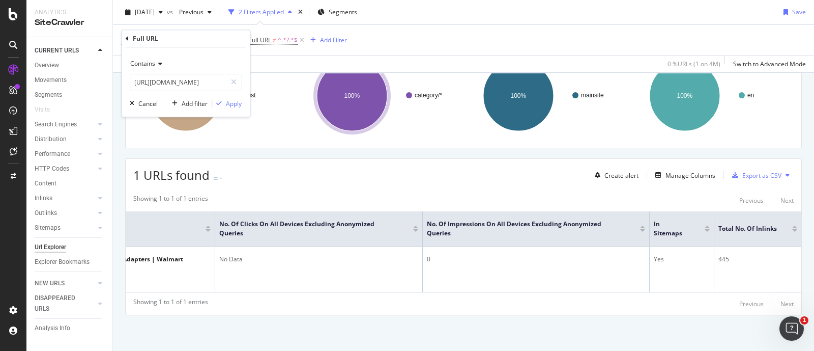
click at [239, 110] on div "Contains https://www.walmart.ca/en/browse/electronics/ipad-tablets/android-sams…" at bounding box center [186, 81] width 128 height 69
click at [238, 103] on div "Apply" at bounding box center [234, 103] width 16 height 9
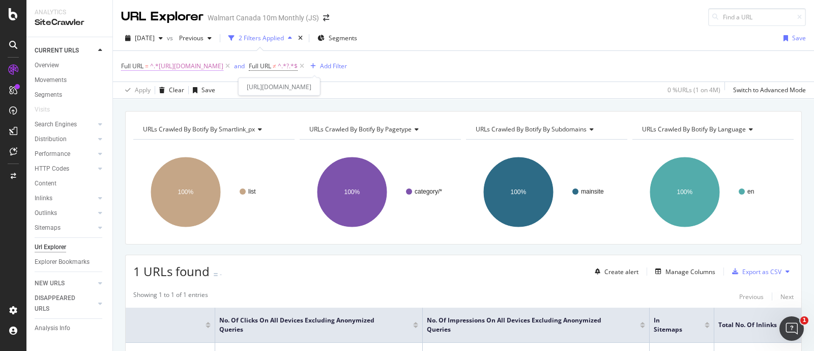
click at [223, 63] on span "^.*https://www.walmart.ca/en/browse/electronics/ipad-tablets/android-samsung-ta…" at bounding box center [186, 66] width 73 height 14
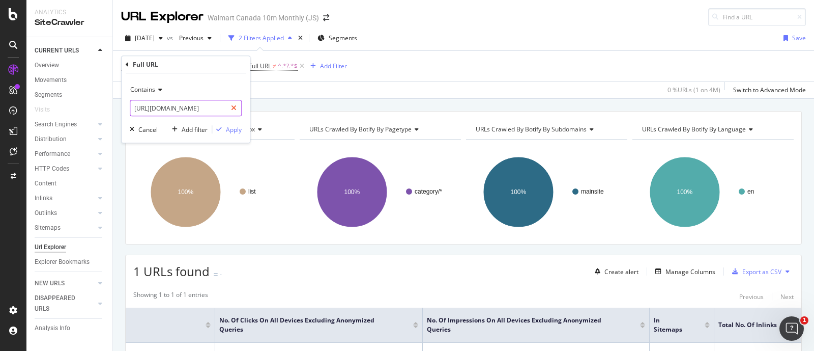
click at [235, 108] on icon at bounding box center [234, 107] width 6 height 7
click at [214, 107] on input "text" at bounding box center [185, 108] width 111 height 16
paste input "[URL][DOMAIN_NAME]"
type input "[URL][DOMAIN_NAME]"
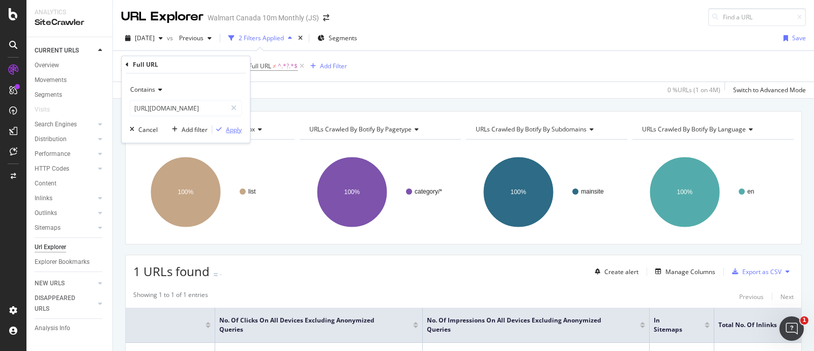
scroll to position [0, 0]
click at [230, 129] on div "Apply" at bounding box center [234, 129] width 16 height 9
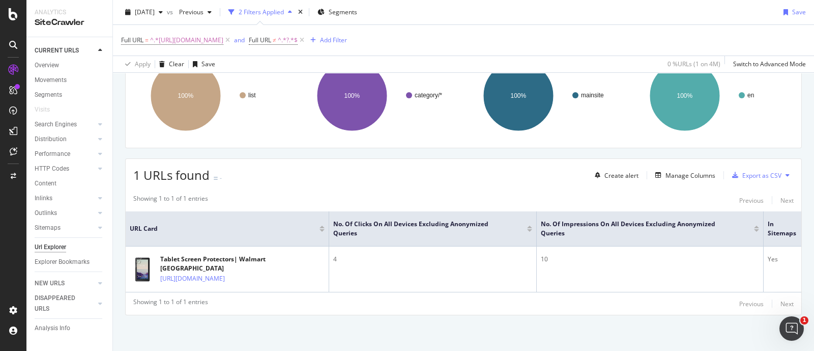
scroll to position [0, 124]
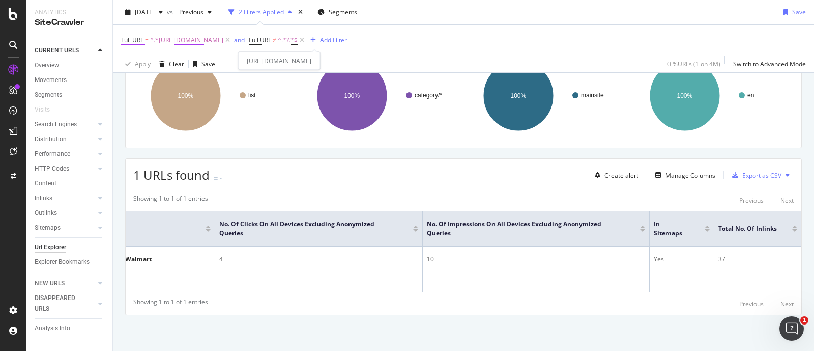
click at [223, 36] on span "^.*https://www.walmart.ca/en/browse/electronics/ipad-tablets/android-samsung-ta…" at bounding box center [186, 40] width 73 height 14
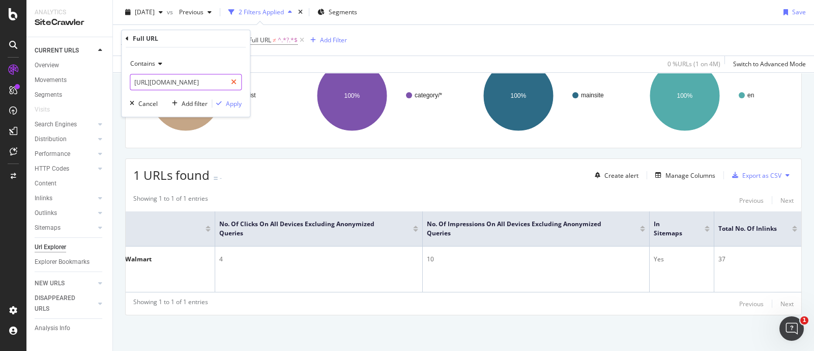
click at [236, 80] on icon at bounding box center [234, 81] width 6 height 7
click at [209, 82] on input "text" at bounding box center [185, 82] width 111 height 16
paste input "[URL][DOMAIN_NAME]"
type input "[URL][DOMAIN_NAME]"
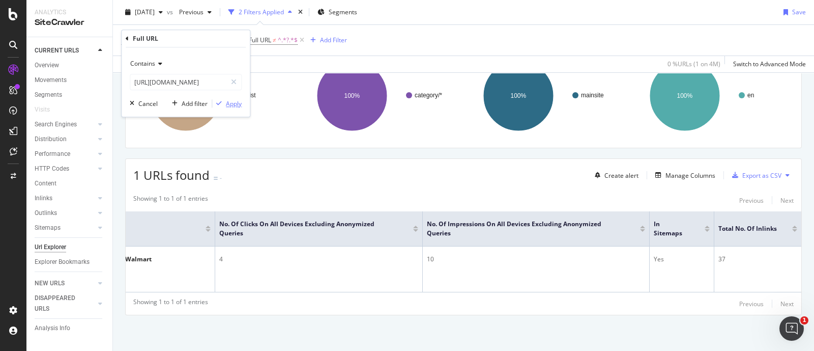
scroll to position [0, 0]
click at [227, 103] on div "Apply" at bounding box center [234, 103] width 16 height 9
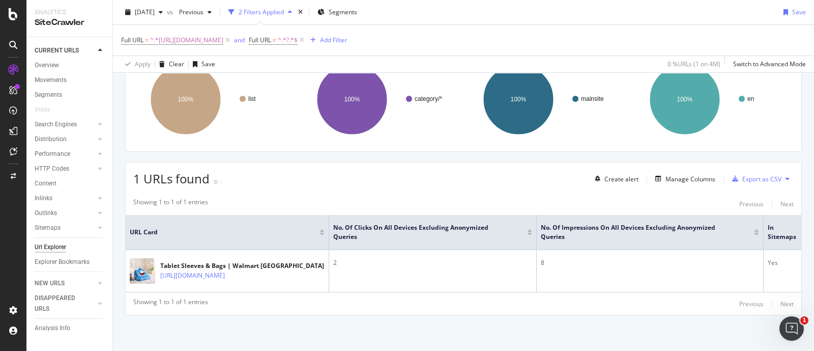
scroll to position [0, 124]
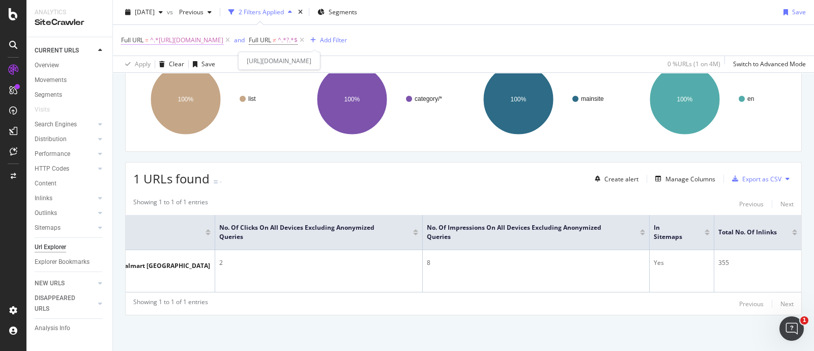
click at [223, 42] on span "^.*https://www.walmart.ca/en/browse/electronics/ipad-tablets/android-samsung-ta…" at bounding box center [186, 40] width 73 height 14
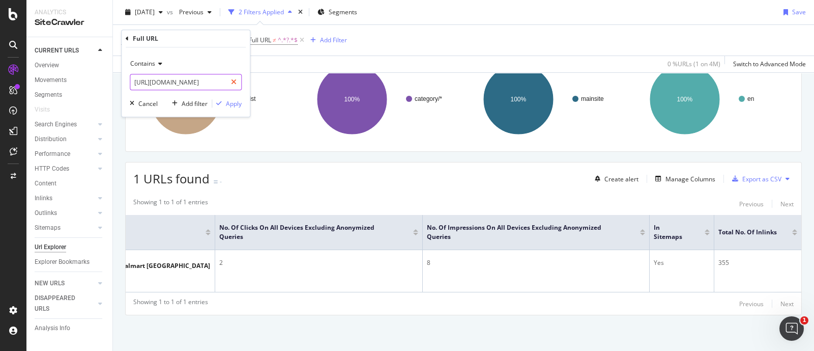
click at [237, 82] on icon at bounding box center [234, 81] width 6 height 7
click at [205, 86] on input "text" at bounding box center [185, 82] width 111 height 16
paste input "[URL][DOMAIN_NAME]"
type input "[URL][DOMAIN_NAME]"
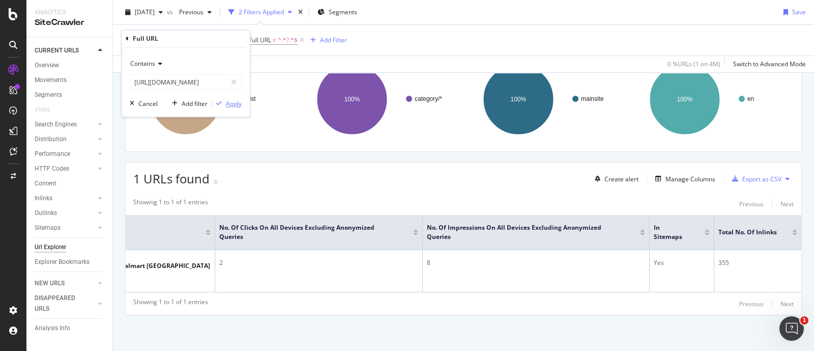
scroll to position [0, 0]
click at [229, 101] on div "Apply" at bounding box center [234, 103] width 16 height 9
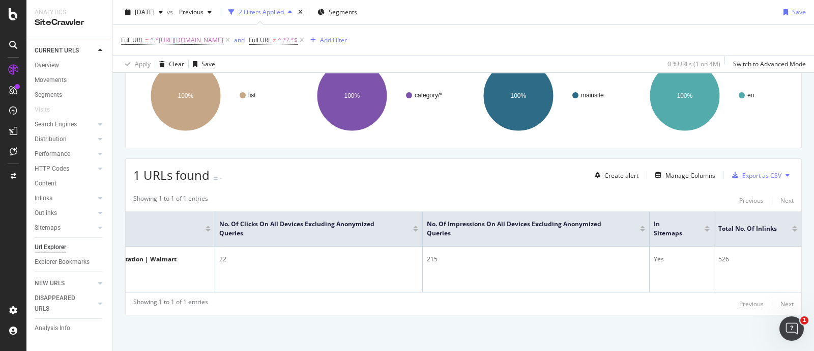
scroll to position [0, 124]
click at [223, 38] on span "^.*https://www.walmart.ca/en/browse/electronics/ipad-tablets/android-samsung-ta…" at bounding box center [186, 40] width 73 height 14
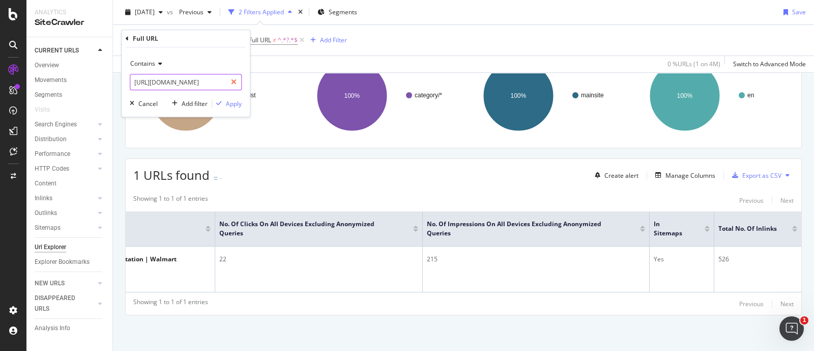
click at [232, 83] on icon at bounding box center [234, 81] width 6 height 7
click at [196, 82] on input "text" at bounding box center [185, 82] width 111 height 16
paste input "[URL][DOMAIN_NAME]"
type input "[URL][DOMAIN_NAME]"
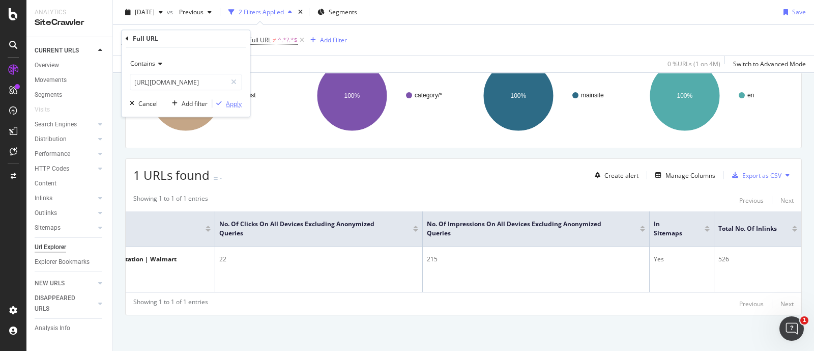
click at [229, 104] on div "Apply" at bounding box center [234, 103] width 16 height 9
